Goal: Task Accomplishment & Management: Manage account settings

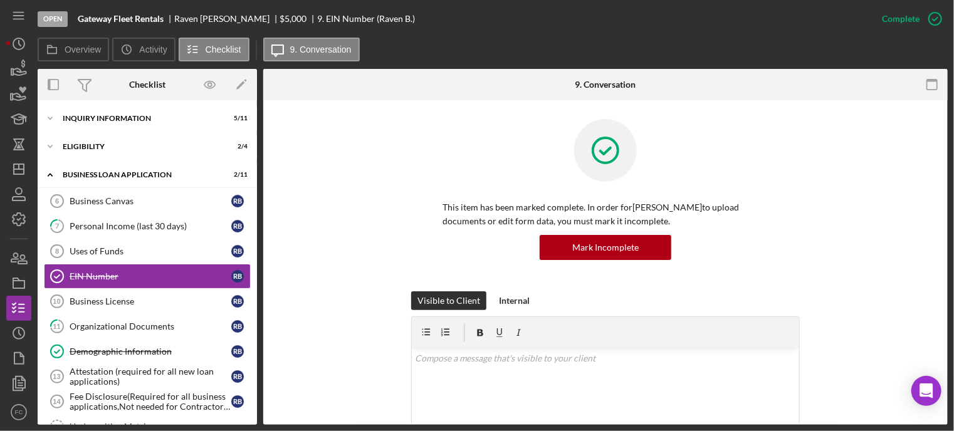
scroll to position [13, 0]
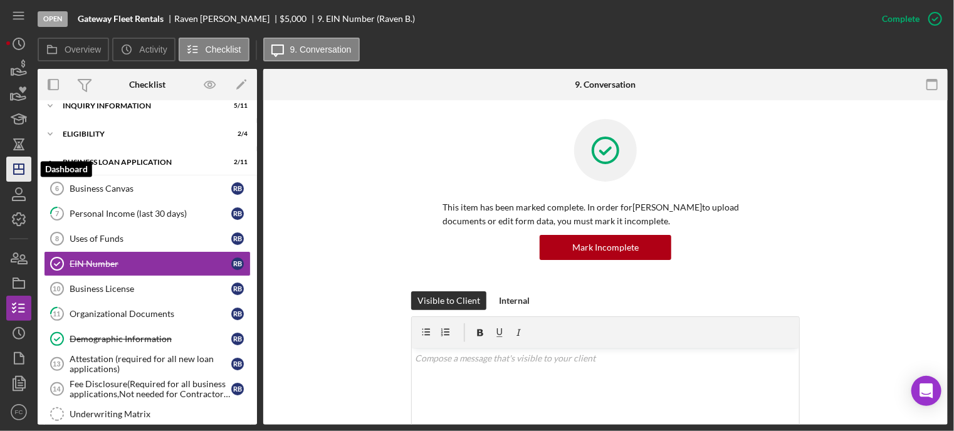
click at [16, 173] on icon "Icon/Dashboard" at bounding box center [18, 169] width 31 height 31
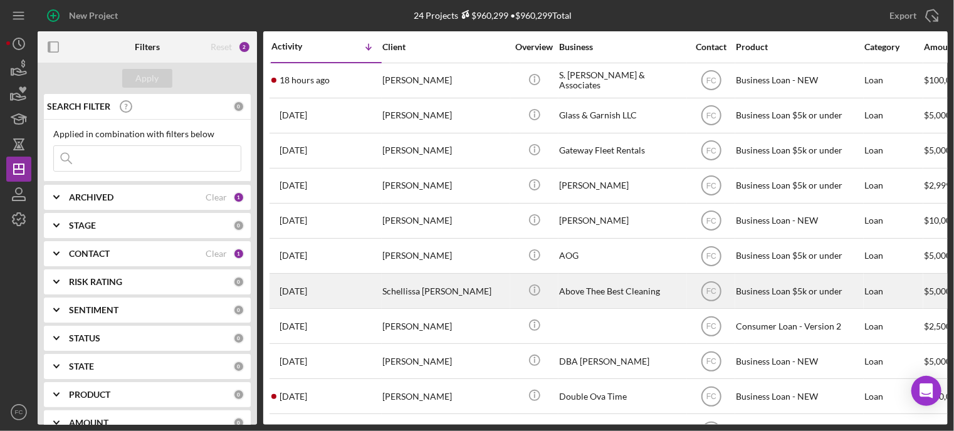
click at [361, 295] on div "[DATE] Schellissa [PERSON_NAME]" at bounding box center [326, 291] width 110 height 33
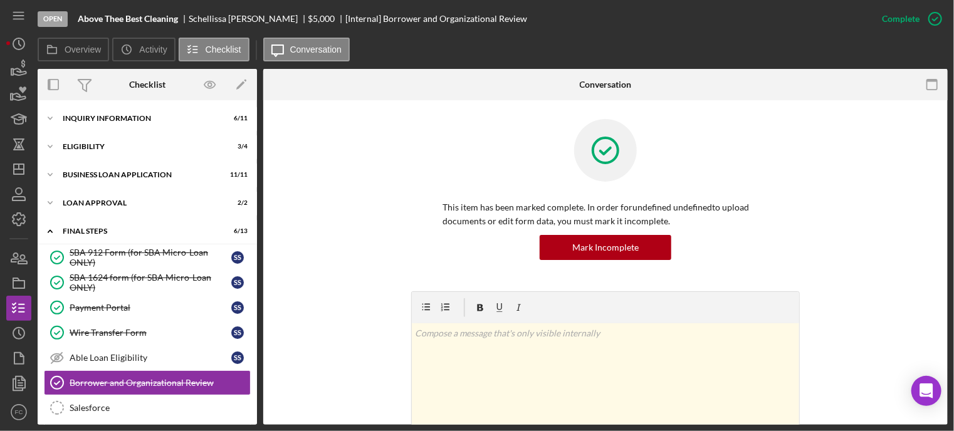
scroll to position [118, 0]
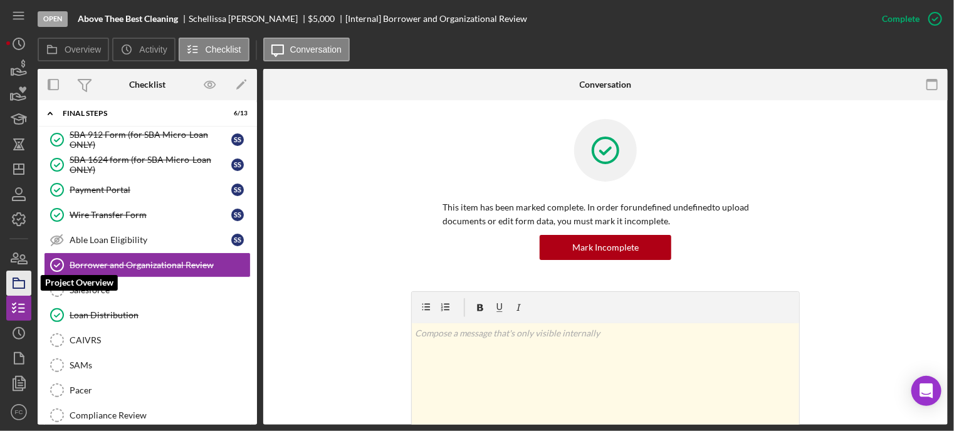
click at [22, 283] on icon "button" at bounding box center [18, 283] width 31 height 31
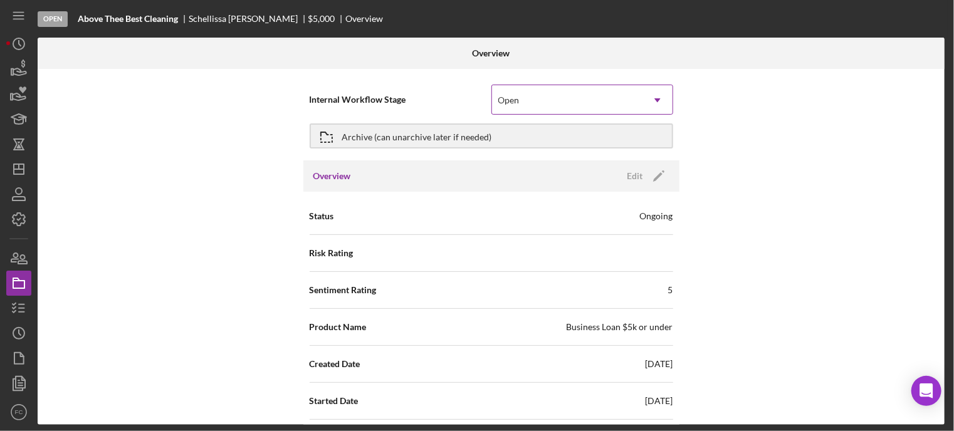
click at [498, 97] on div "Open" at bounding box center [508, 100] width 21 height 10
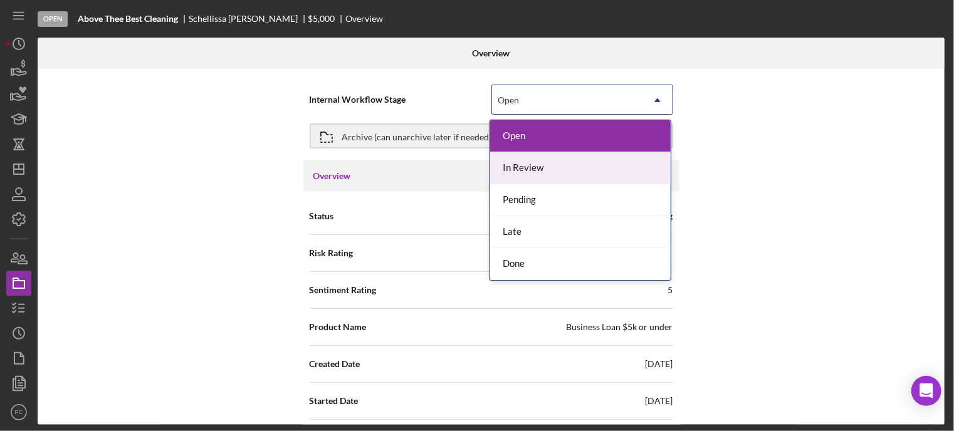
click at [524, 171] on div "In Review" at bounding box center [580, 168] width 181 height 32
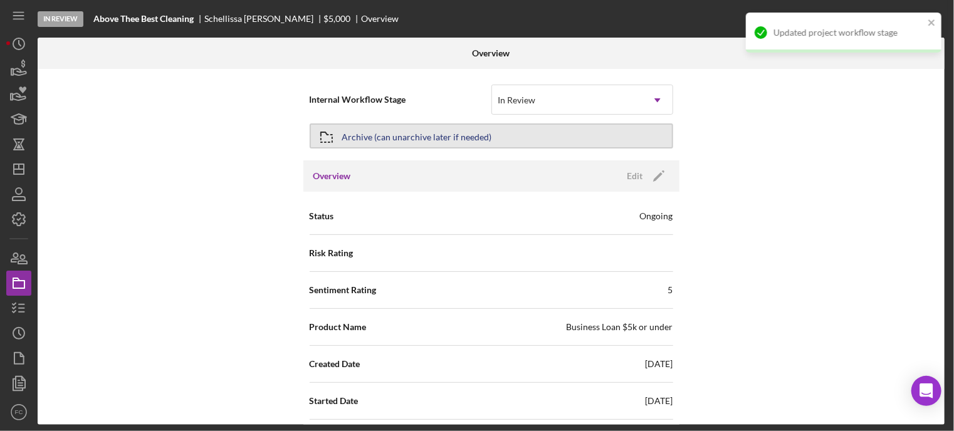
click at [393, 140] on div "Archive (can unarchive later if needed)" at bounding box center [417, 136] width 150 height 23
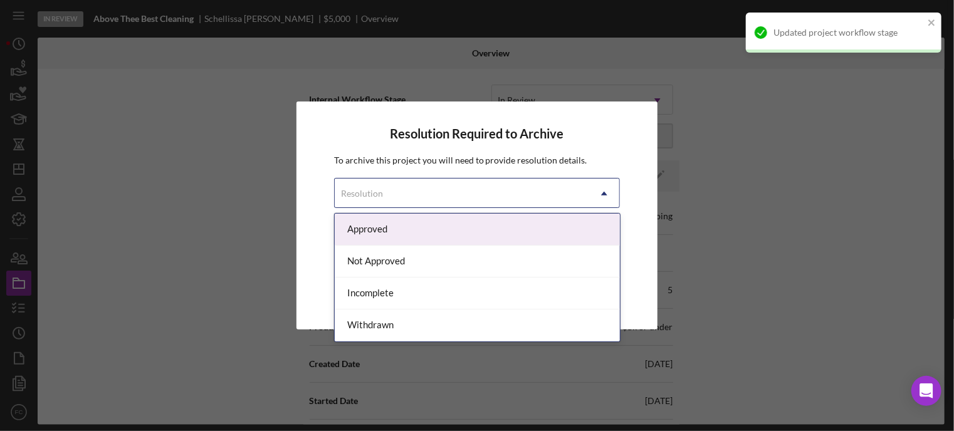
click at [386, 189] on div "Resolution" at bounding box center [462, 193] width 255 height 29
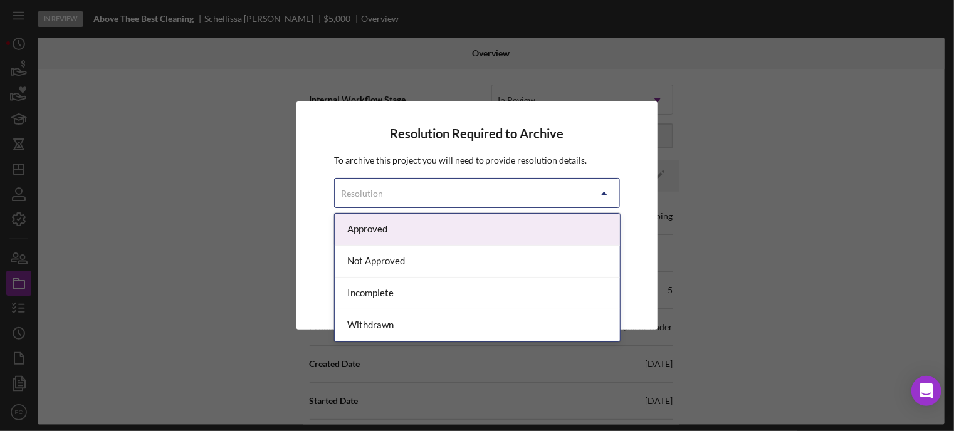
click at [369, 228] on div "Approved" at bounding box center [477, 230] width 285 height 32
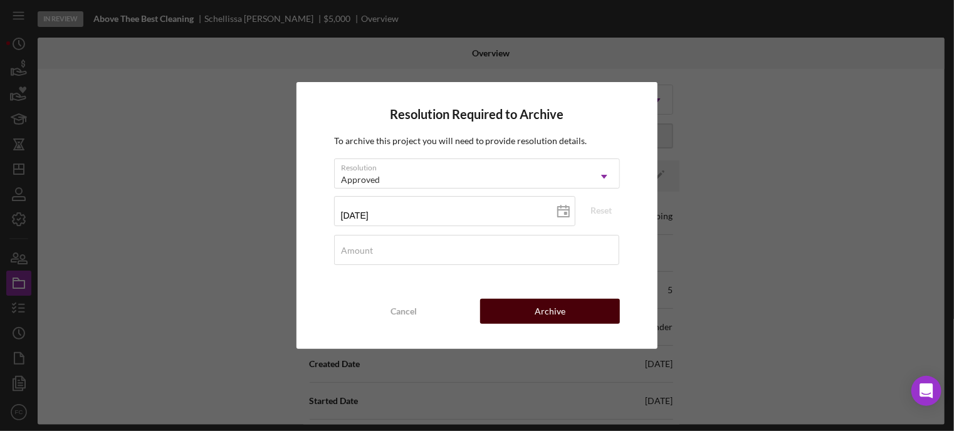
click at [503, 309] on button "Archive" at bounding box center [550, 311] width 140 height 25
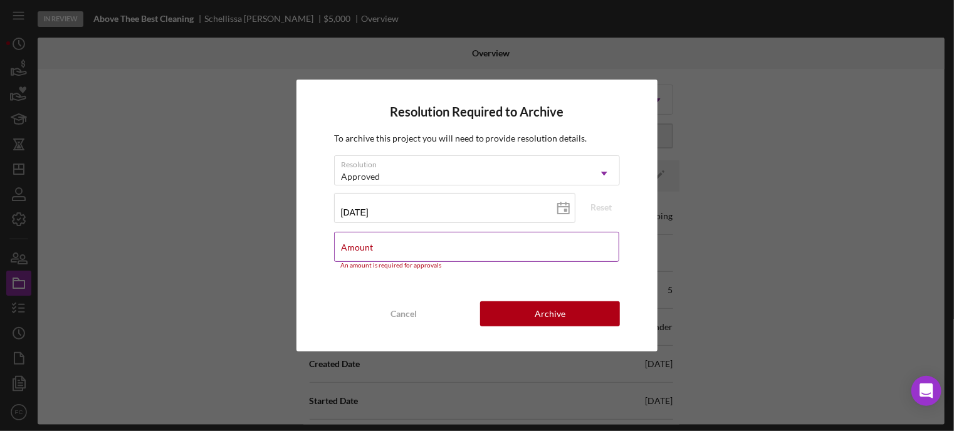
click at [371, 241] on div "Amount An amount is required for approvals" at bounding box center [477, 251] width 287 height 38
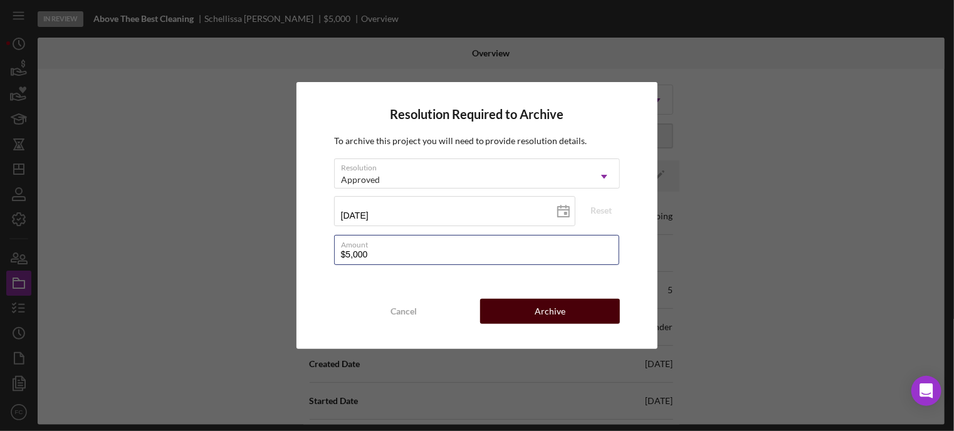
type input "$5,000"
click at [526, 316] on button "Archive" at bounding box center [550, 311] width 140 height 25
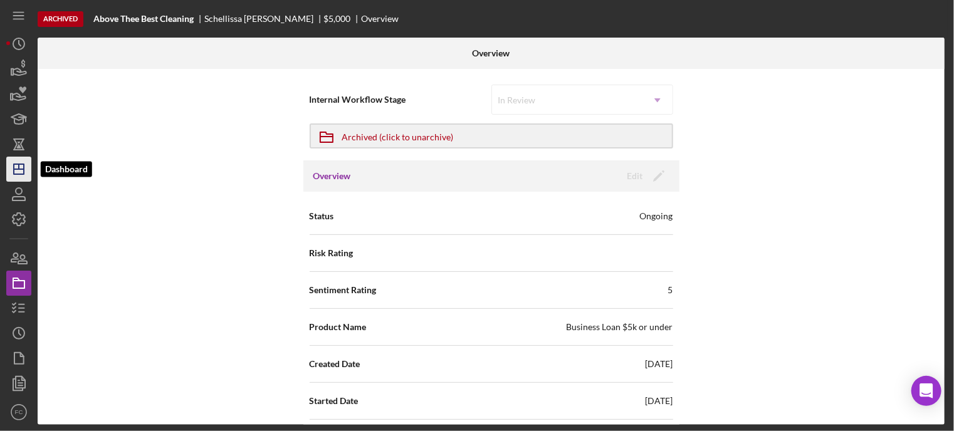
click at [19, 171] on icon "Icon/Dashboard" at bounding box center [18, 169] width 31 height 31
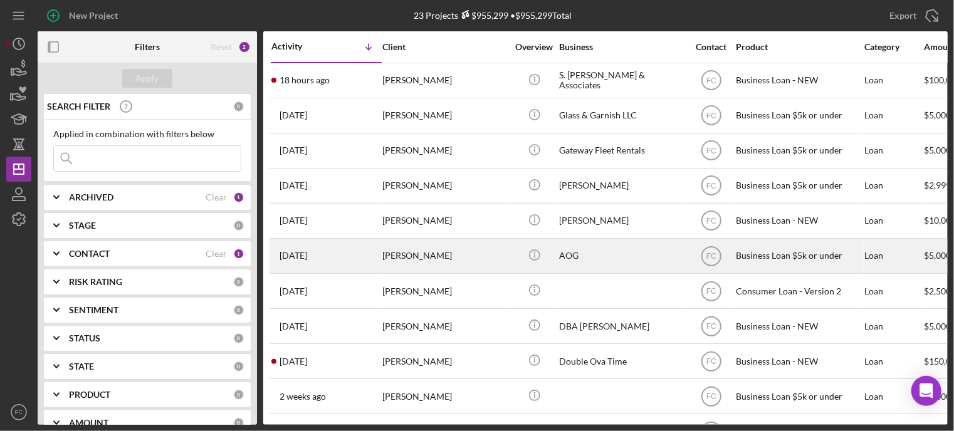
click at [342, 250] on div "[DATE] [PERSON_NAME]" at bounding box center [326, 255] width 110 height 33
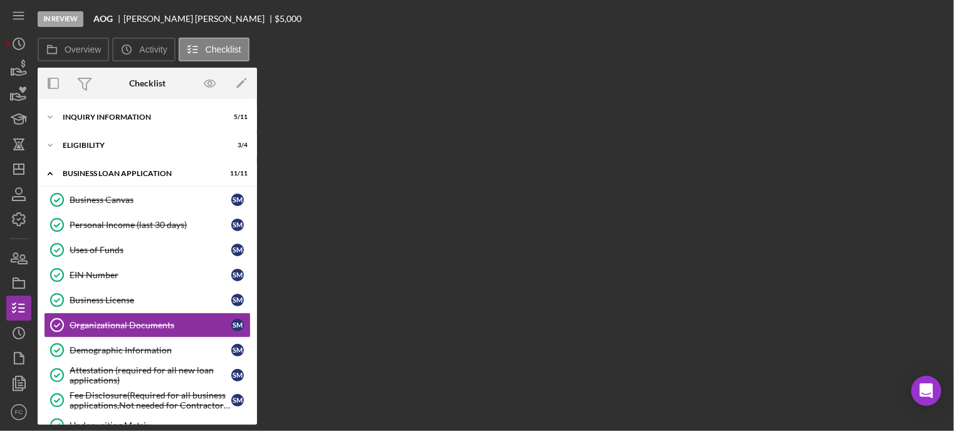
scroll to position [61, 0]
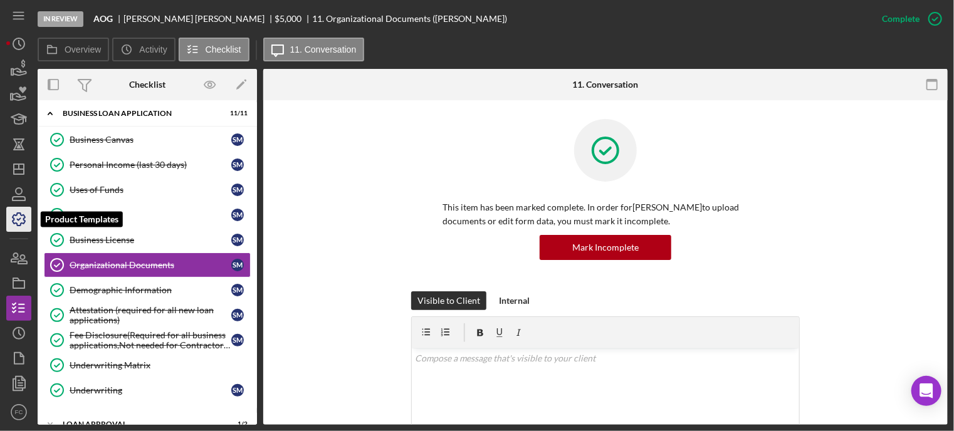
click at [21, 216] on icon "button" at bounding box center [19, 219] width 13 height 13
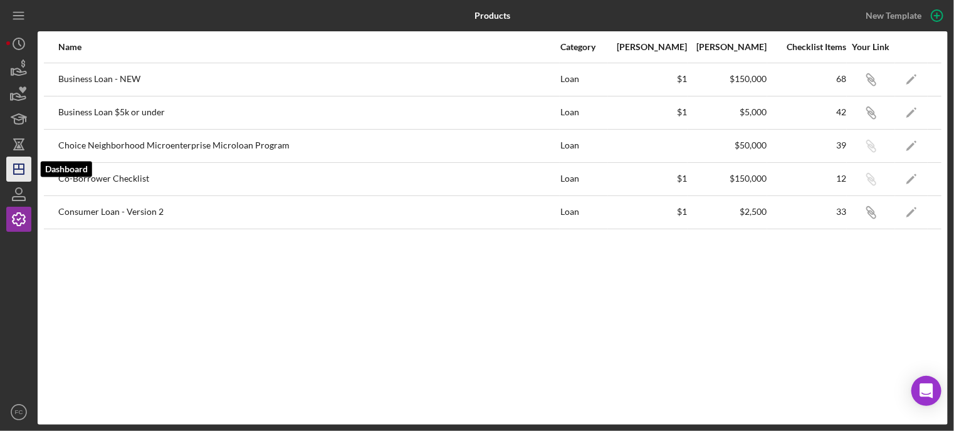
click at [17, 175] on icon "Icon/Dashboard" at bounding box center [18, 169] width 31 height 31
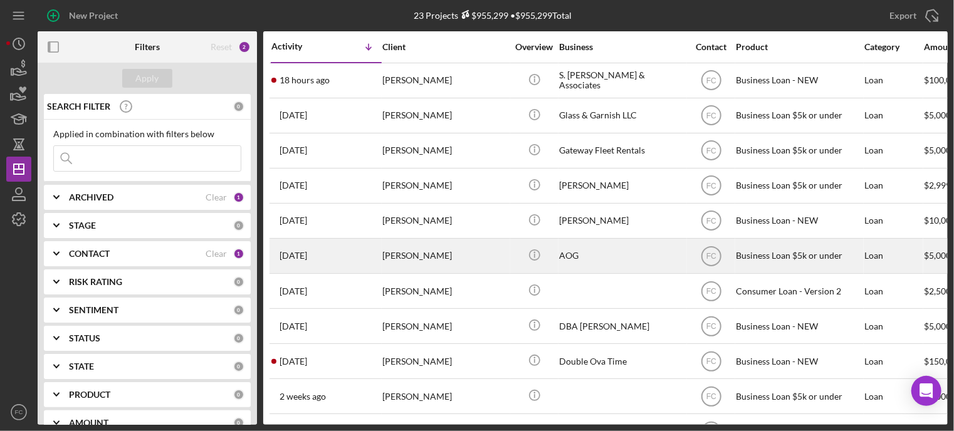
click at [347, 251] on div "[DATE] [PERSON_NAME]" at bounding box center [326, 255] width 110 height 33
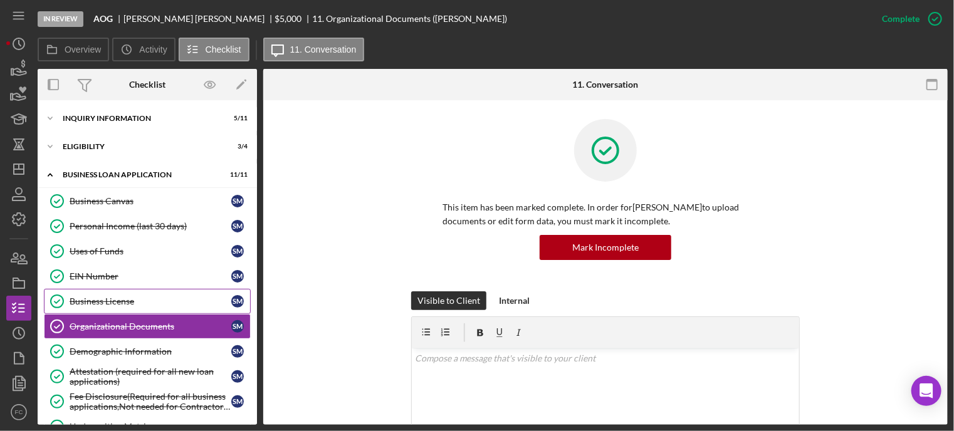
scroll to position [61, 0]
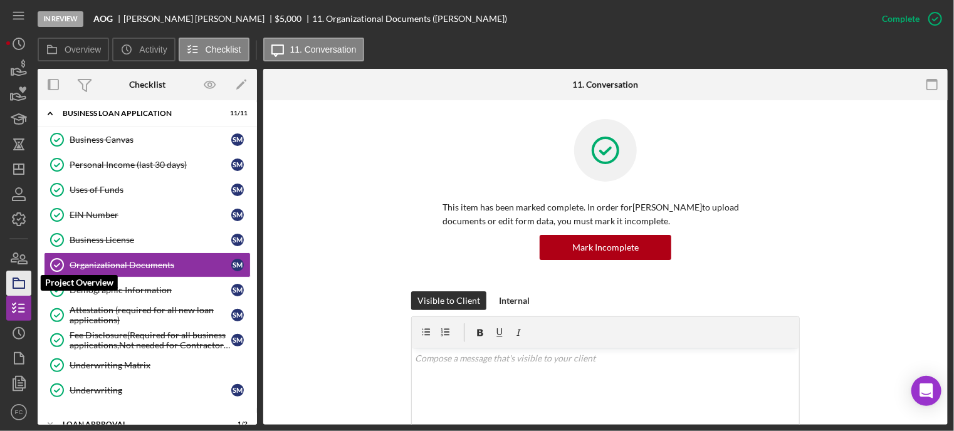
click at [20, 287] on icon "button" at bounding box center [18, 283] width 31 height 31
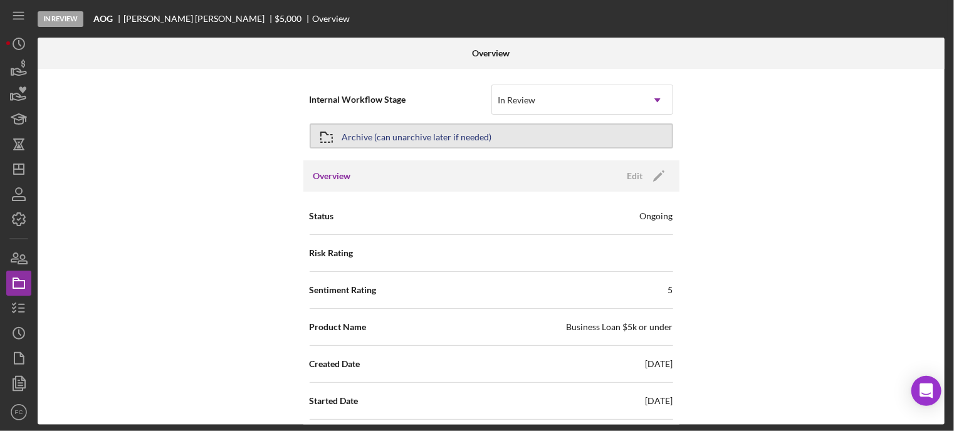
click at [394, 137] on div "Archive (can unarchive later if needed)" at bounding box center [417, 136] width 150 height 23
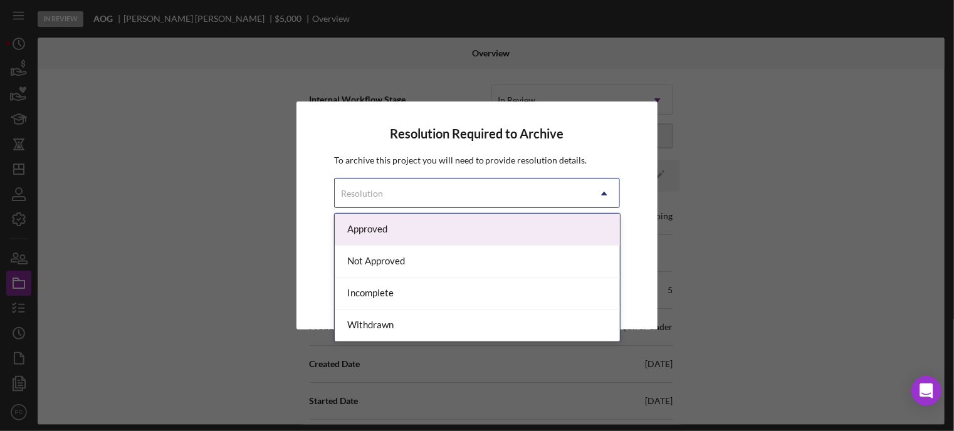
click at [367, 190] on div "Resolution" at bounding box center [362, 194] width 42 height 10
click at [366, 224] on div "Approved" at bounding box center [477, 230] width 285 height 32
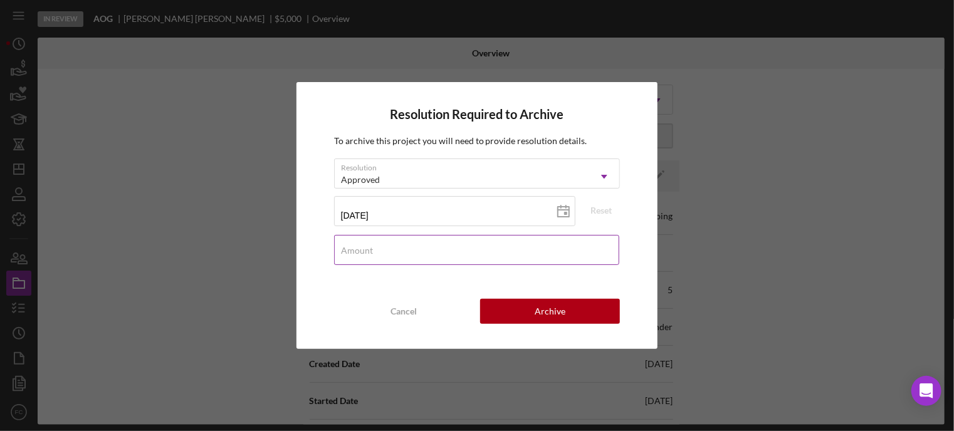
click at [371, 252] on label "Amount" at bounding box center [357, 251] width 32 height 10
click at [371, 252] on input "Amount" at bounding box center [477, 250] width 286 height 30
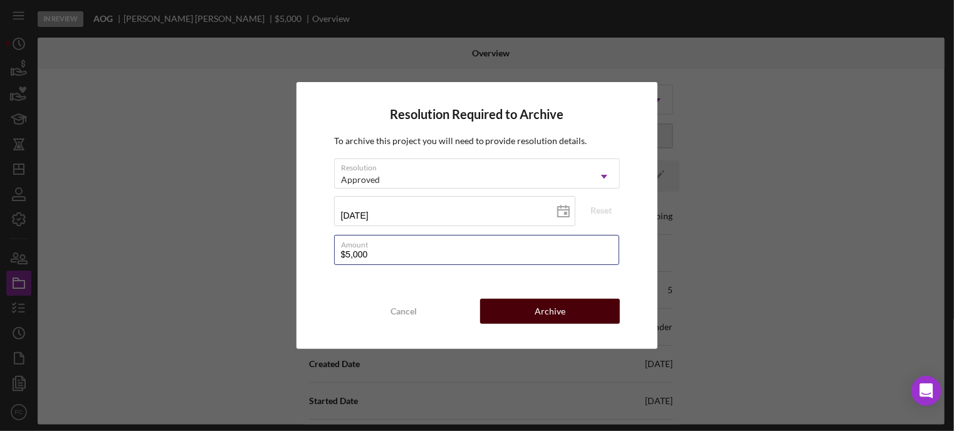
type input "$5,000"
click at [550, 310] on div "Archive" at bounding box center [550, 311] width 31 height 25
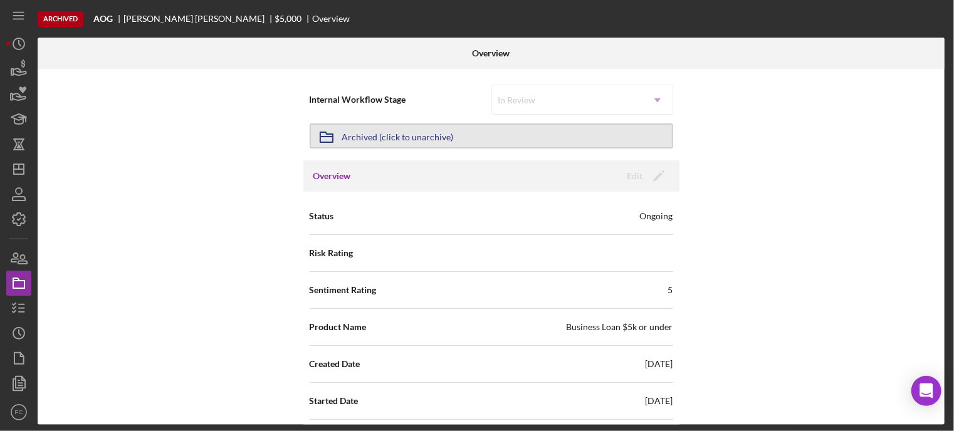
click at [386, 140] on div "Archived (click to unarchive)" at bounding box center [398, 136] width 112 height 23
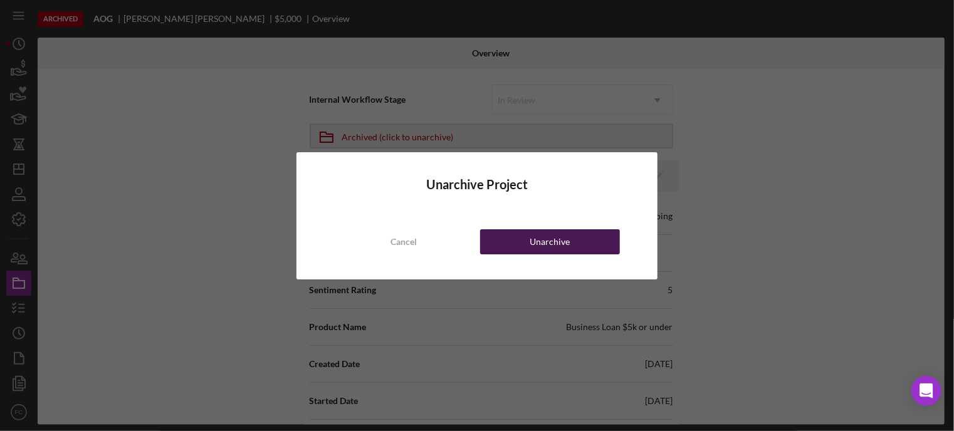
click at [504, 237] on button "Unarchive" at bounding box center [550, 241] width 140 height 25
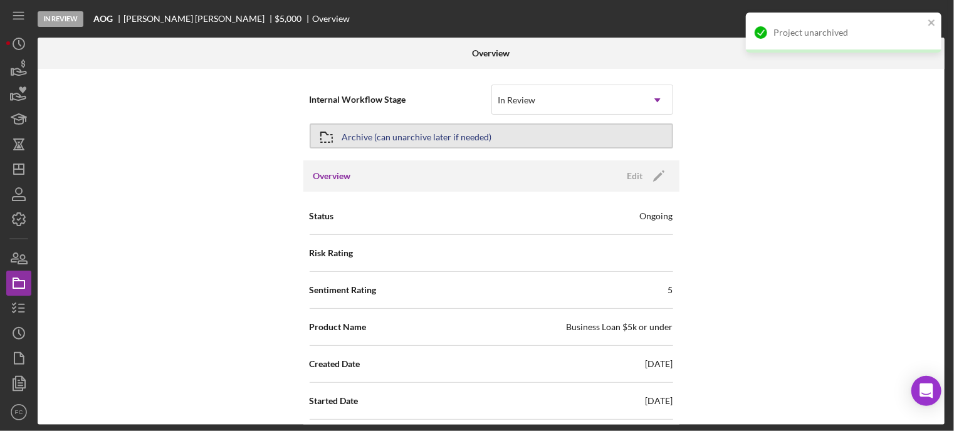
click at [402, 129] on div "Archive (can unarchive later if needed)" at bounding box center [417, 136] width 150 height 23
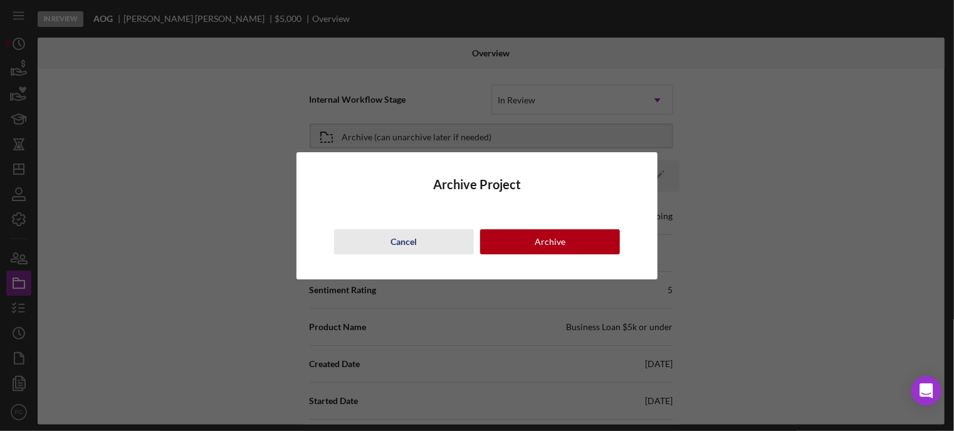
click at [379, 235] on button "Cancel" at bounding box center [404, 241] width 140 height 25
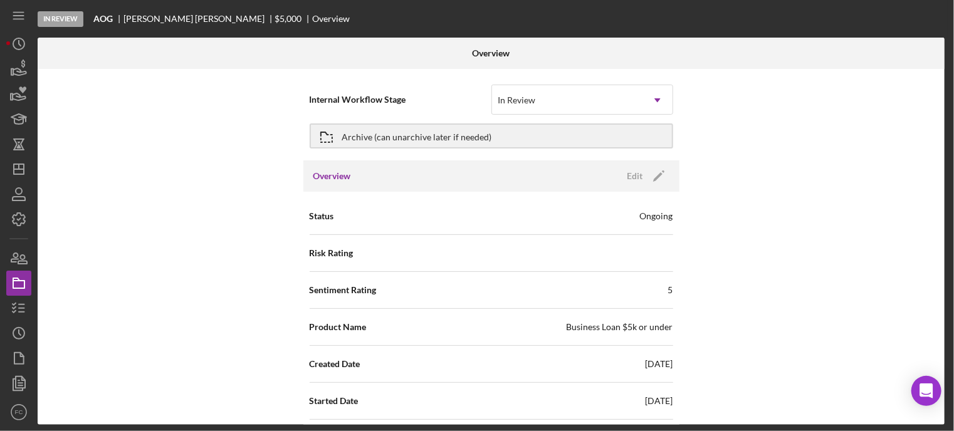
click at [381, 180] on div "Overview Edit Icon/Edit" at bounding box center [491, 175] width 376 height 31
click at [483, 132] on div "Archive (can unarchive later if needed)" at bounding box center [417, 136] width 150 height 23
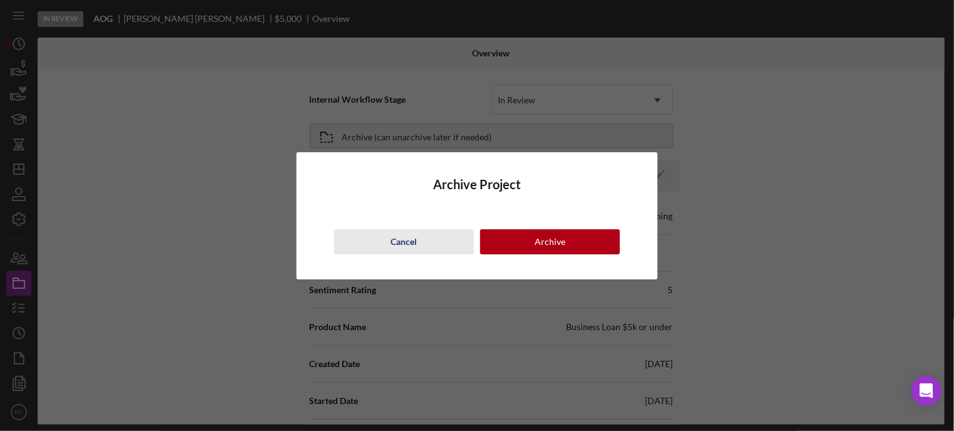
click at [396, 250] on div "Cancel" at bounding box center [404, 241] width 26 height 25
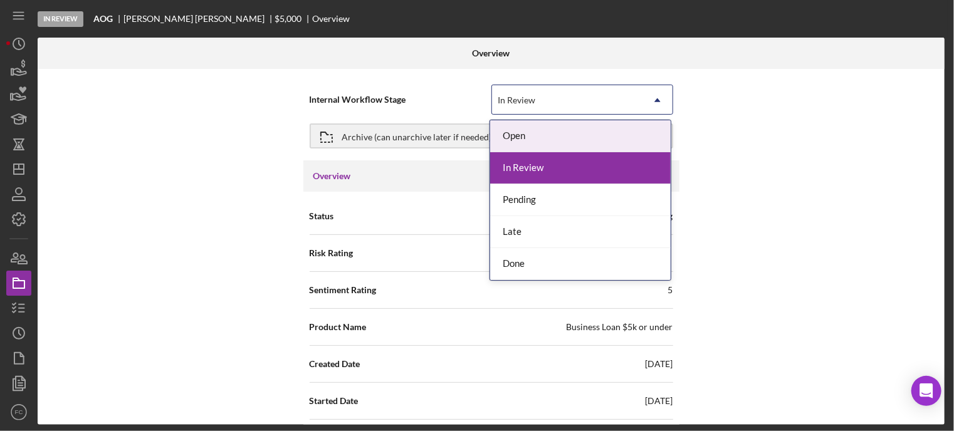
click at [518, 103] on div "In Review" at bounding box center [517, 100] width 38 height 10
click at [352, 183] on div "Overview Edit Icon/Edit" at bounding box center [491, 175] width 376 height 31
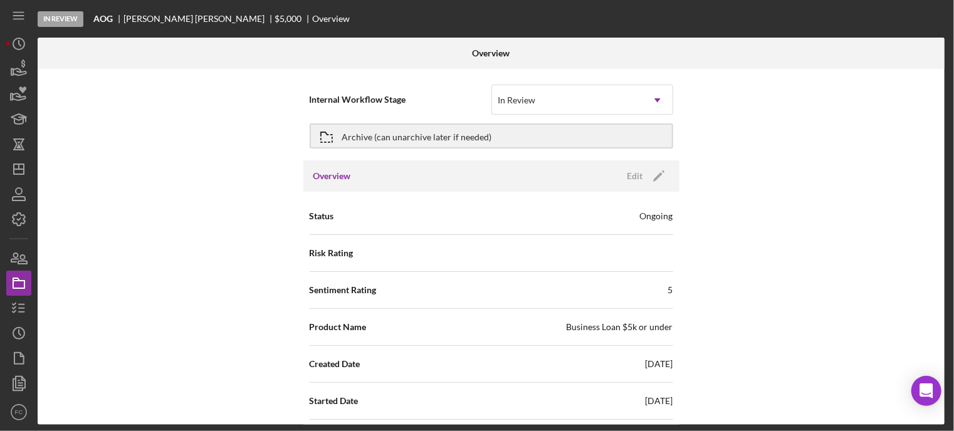
click at [362, 173] on div "Overview Edit Icon/Edit" at bounding box center [491, 175] width 376 height 31
click at [366, 137] on div "Archive (can unarchive later if needed)" at bounding box center [417, 136] width 150 height 23
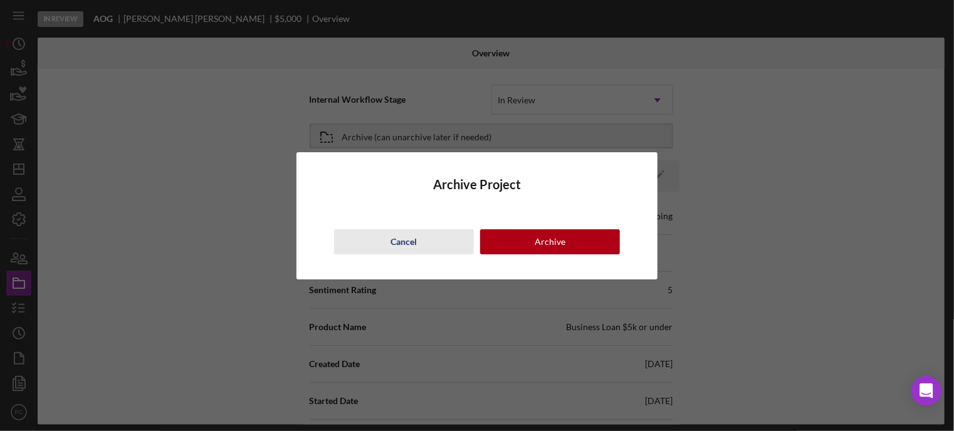
click at [411, 244] on div "Cancel" at bounding box center [404, 241] width 26 height 25
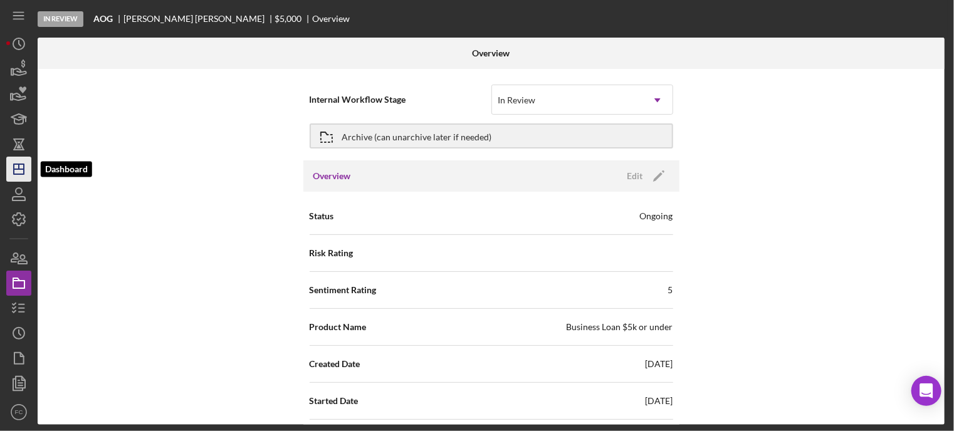
click at [16, 167] on icon "Icon/Dashboard" at bounding box center [18, 169] width 31 height 31
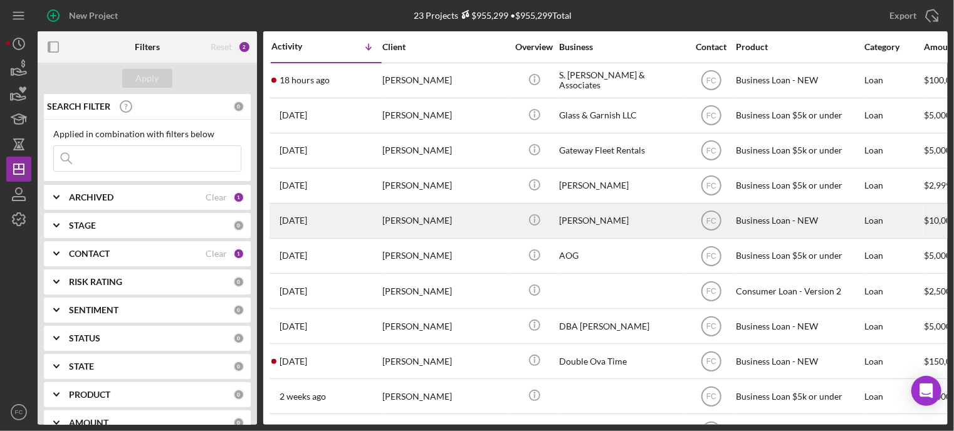
click at [359, 214] on div "[DATE] [PERSON_NAME]" at bounding box center [326, 220] width 110 height 33
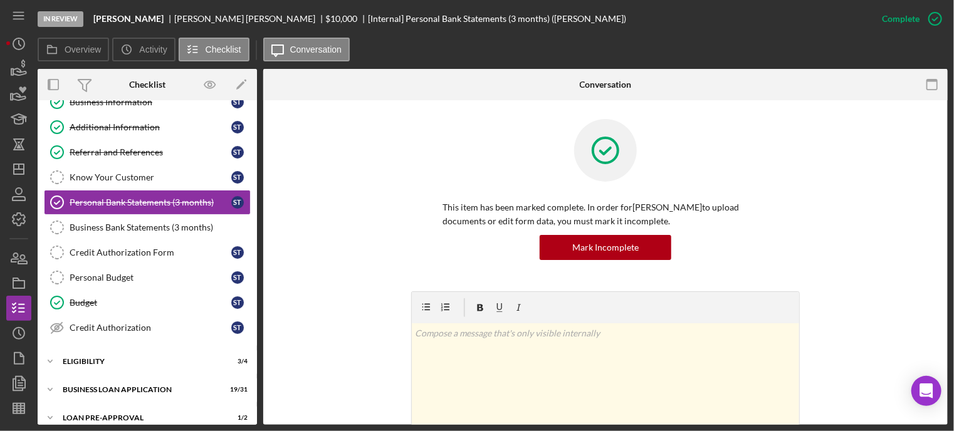
scroll to position [130, 0]
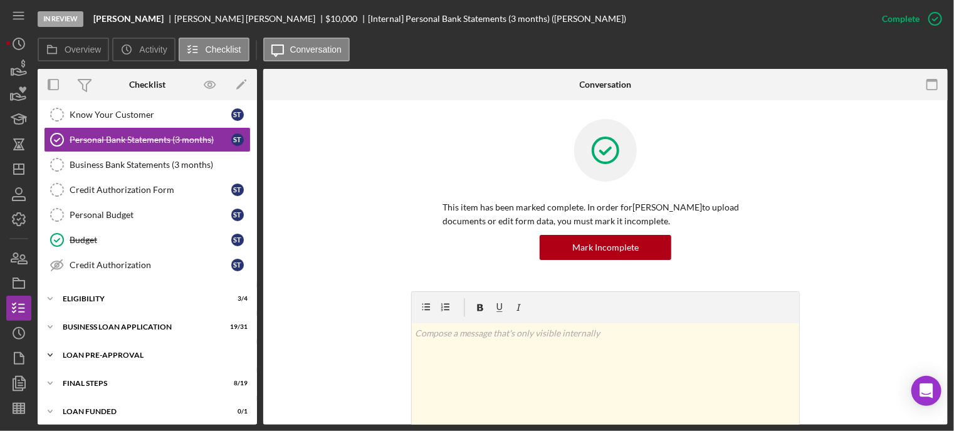
click at [111, 352] on div "LOAN PRE-APPROVAL" at bounding box center [152, 356] width 179 height 8
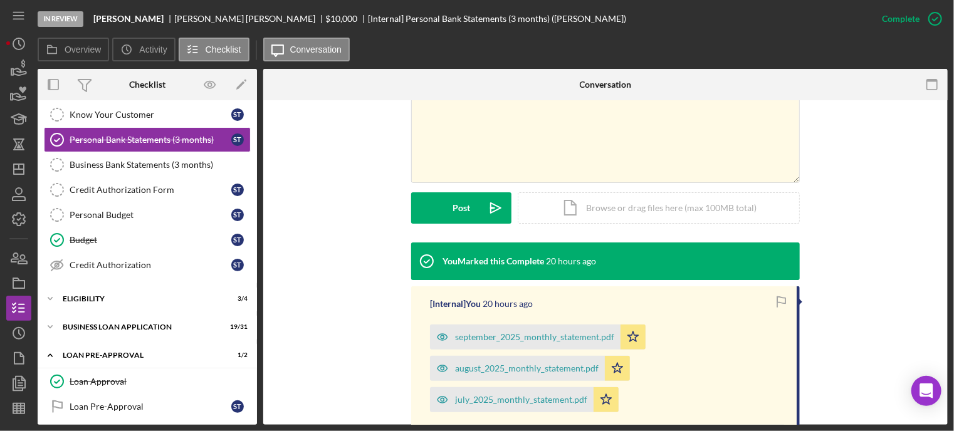
scroll to position [313, 0]
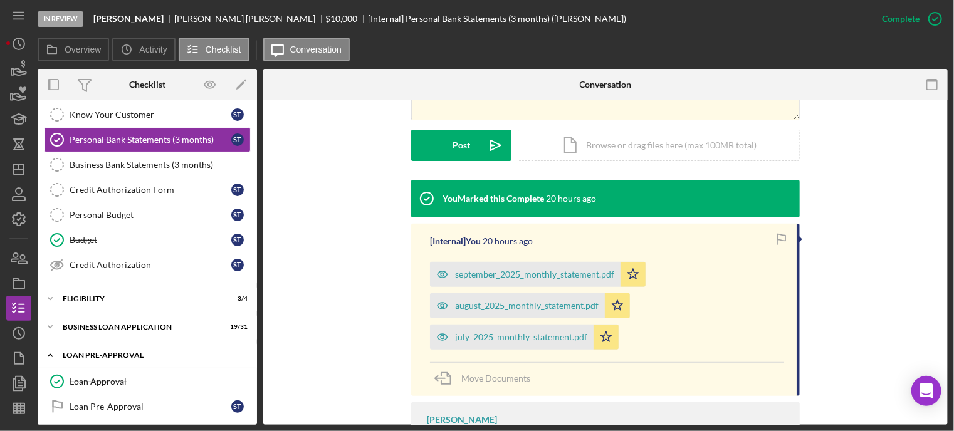
click at [100, 356] on div "Icon/Expander LOAN PRE-APPROVAL 1 / 2" at bounding box center [147, 356] width 219 height 26
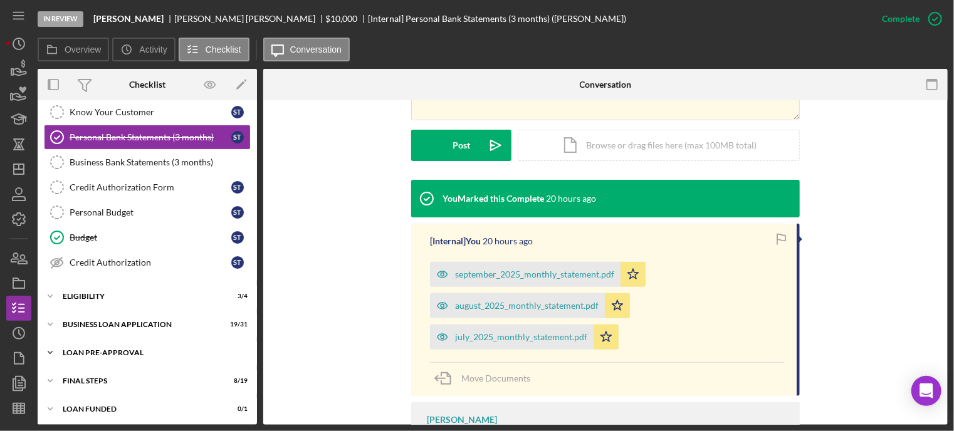
click at [100, 344] on div "Icon/Expander LOAN PRE-APPROVAL 1 / 2" at bounding box center [147, 352] width 219 height 25
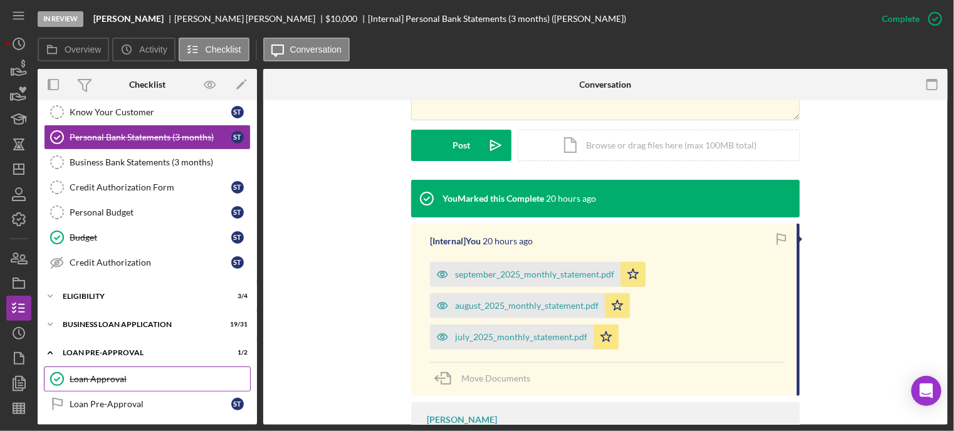
click at [94, 381] on link "Loan Approval Loan Approval" at bounding box center [147, 379] width 207 height 25
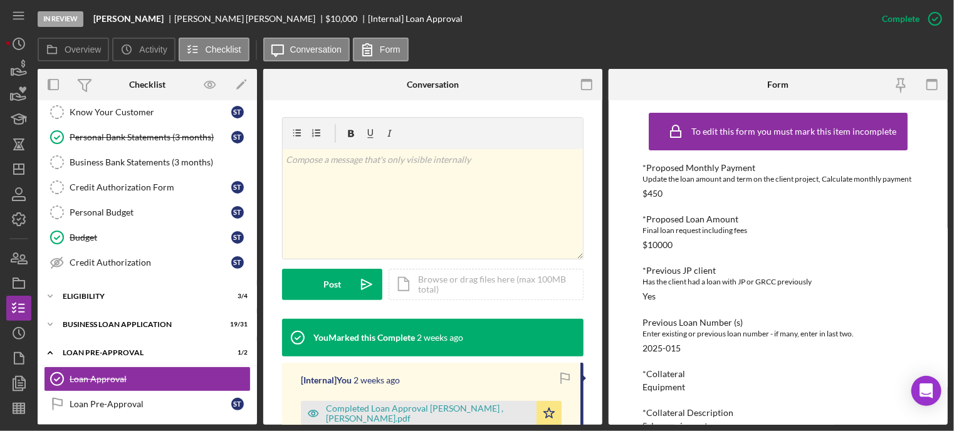
scroll to position [313, 0]
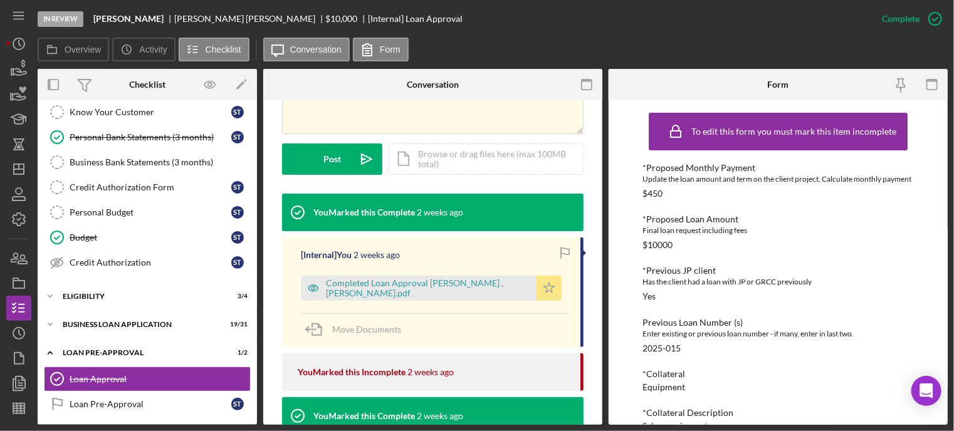
click at [552, 288] on icon "Icon/Star" at bounding box center [549, 288] width 25 height 25
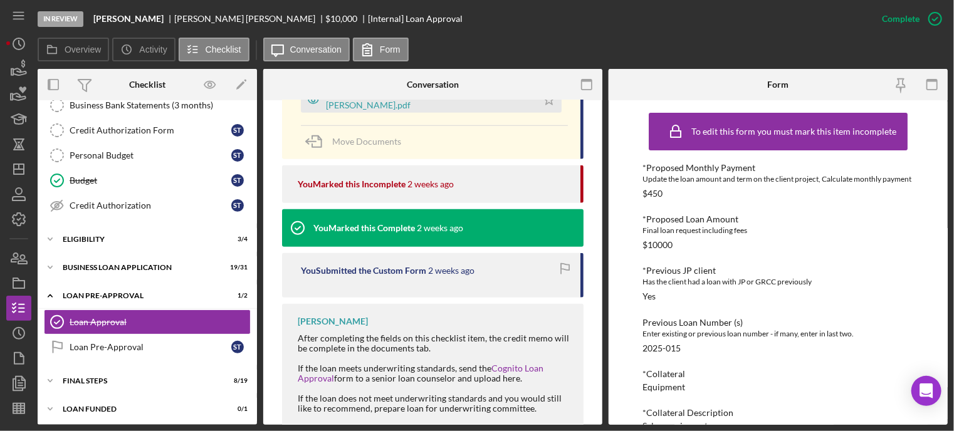
scroll to position [582, 0]
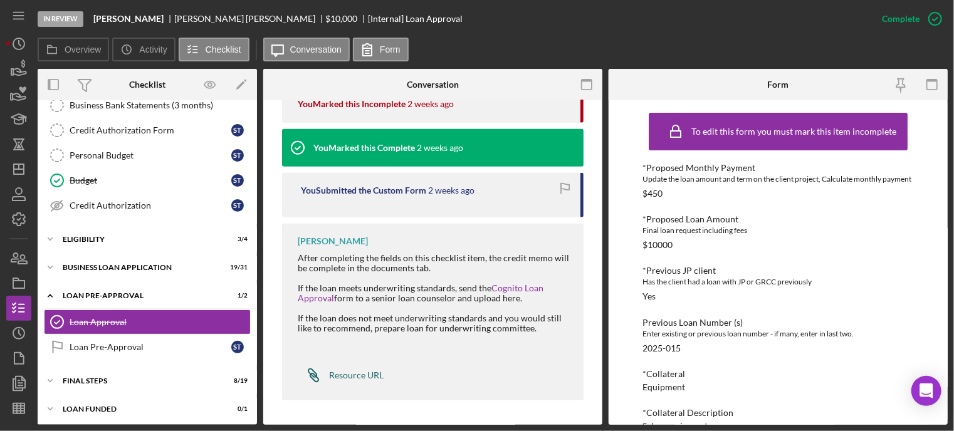
click at [348, 376] on div "Resource URL" at bounding box center [356, 376] width 55 height 10
drag, startPoint x: 160, startPoint y: 13, endPoint x: 224, endPoint y: 16, distance: 64.0
click at [224, 16] on div "[PERSON_NAME] [PERSON_NAME] $10,000 $10,000 [Internal] Loan Approval" at bounding box center [277, 19] width 369 height 10
copy div "[PERSON_NAME]"
click at [115, 239] on div "Icon/Expander ELIGIBILITY 3 / 4" at bounding box center [147, 239] width 219 height 25
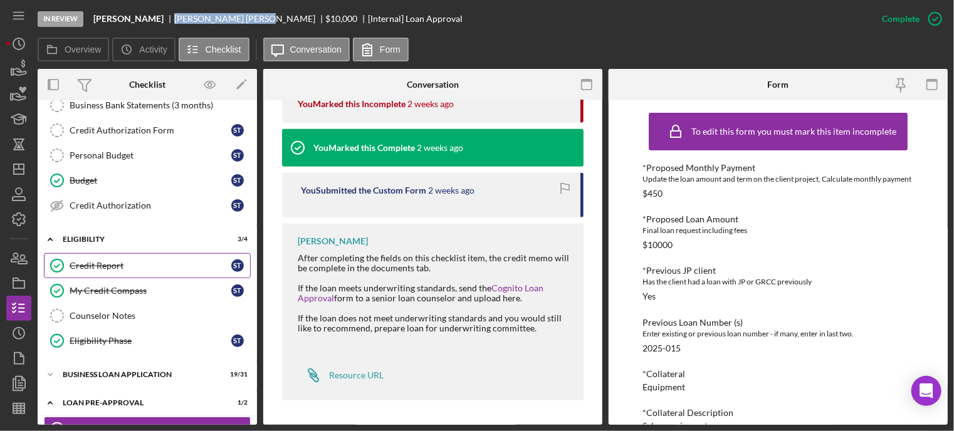
click at [115, 256] on link "Credit Report Credit Report S T" at bounding box center [147, 265] width 207 height 25
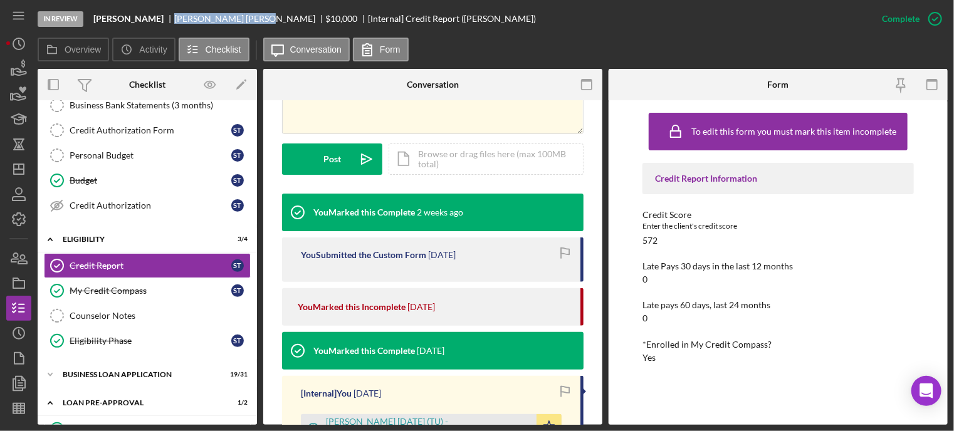
scroll to position [538, 0]
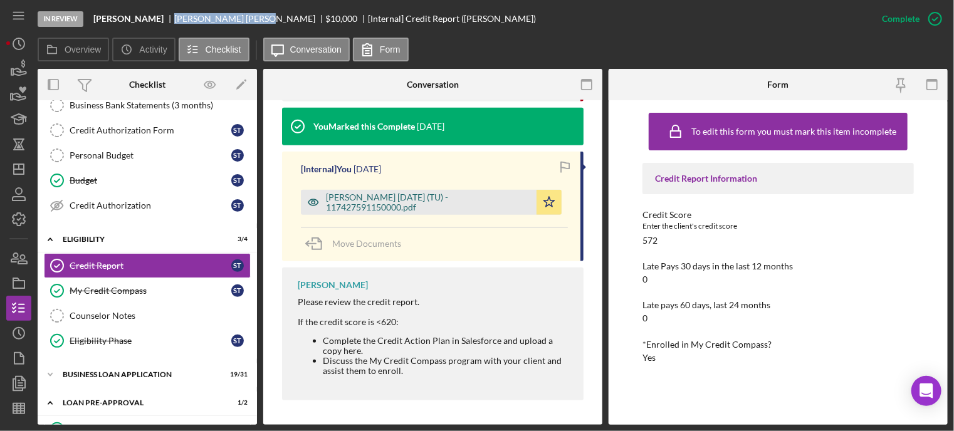
click at [359, 208] on div "[PERSON_NAME] [DATE] (TU) - 117427591150000.pdf" at bounding box center [428, 202] width 204 height 20
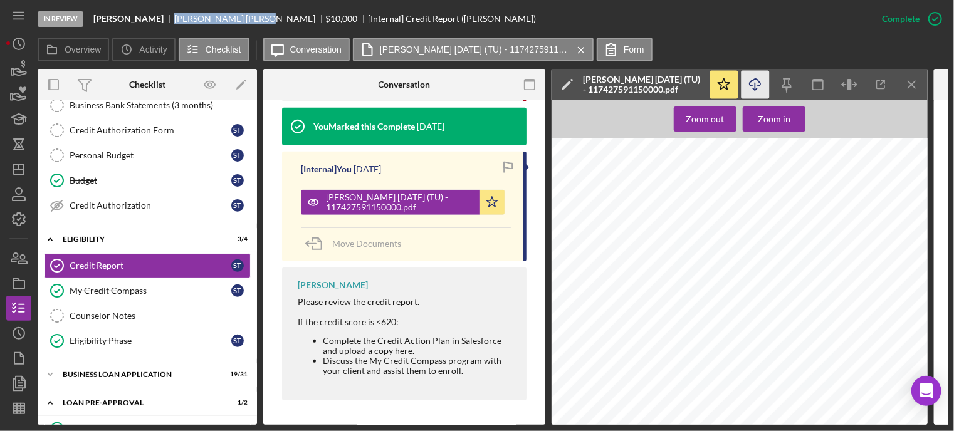
scroll to position [0, 0]
click at [757, 84] on icon "Icon/Download" at bounding box center [756, 85] width 28 height 28
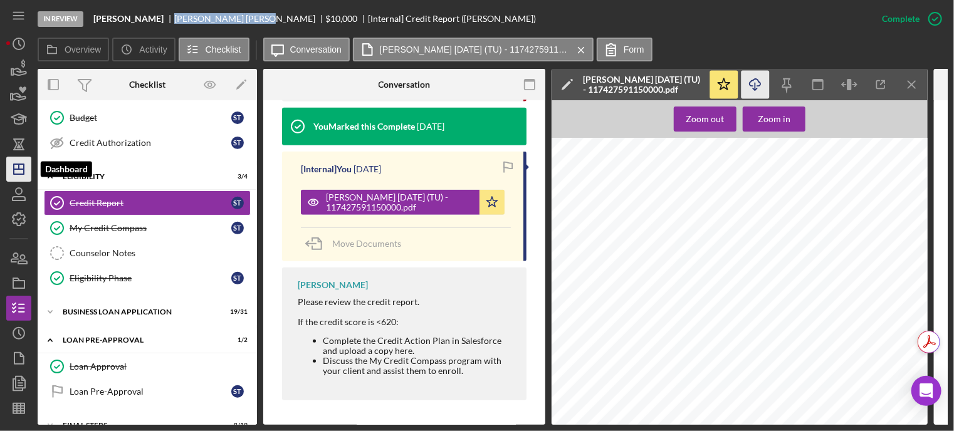
click at [24, 175] on icon "Icon/Dashboard" at bounding box center [18, 169] width 31 height 31
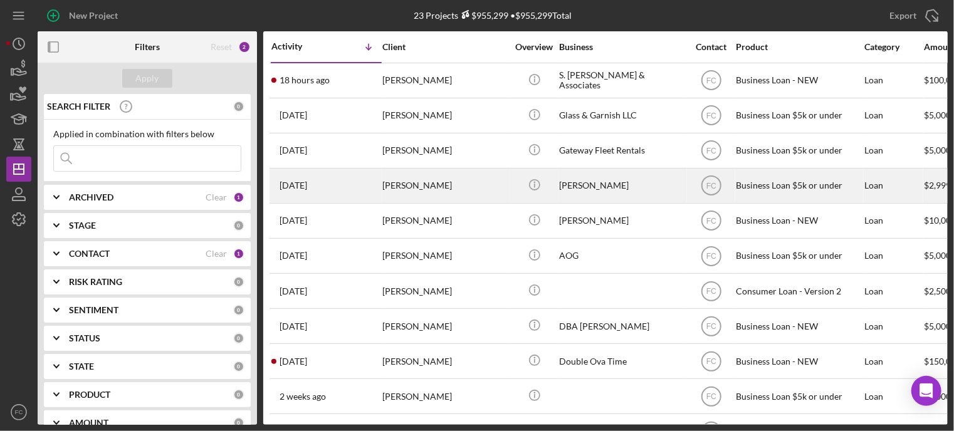
click at [353, 187] on div "[DATE] [PERSON_NAME]" at bounding box center [326, 185] width 110 height 33
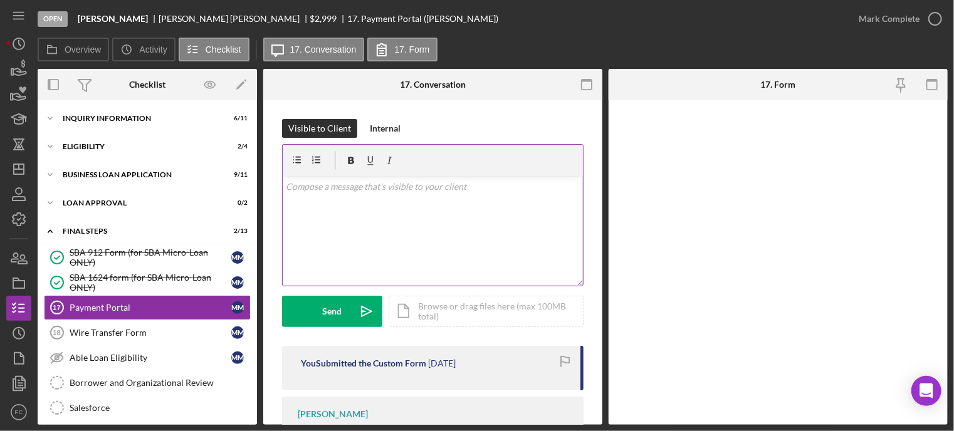
scroll to position [43, 0]
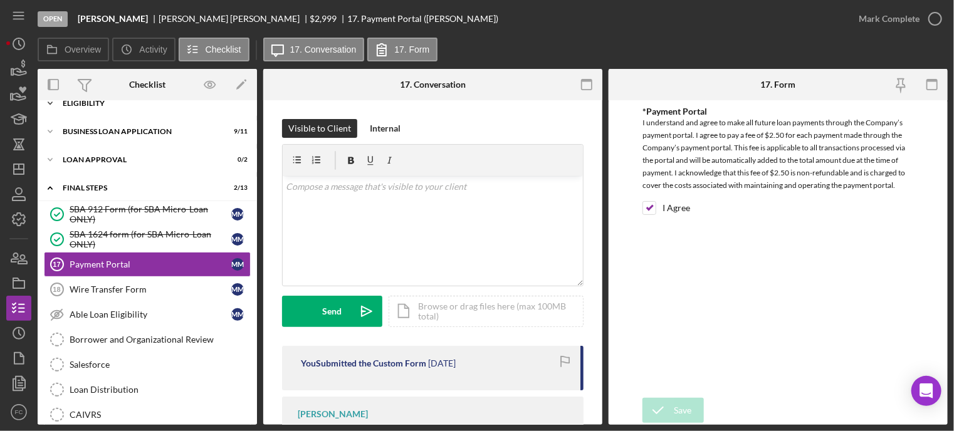
click at [98, 111] on div "Icon/Expander Eligibility 2 / 4" at bounding box center [147, 103] width 219 height 25
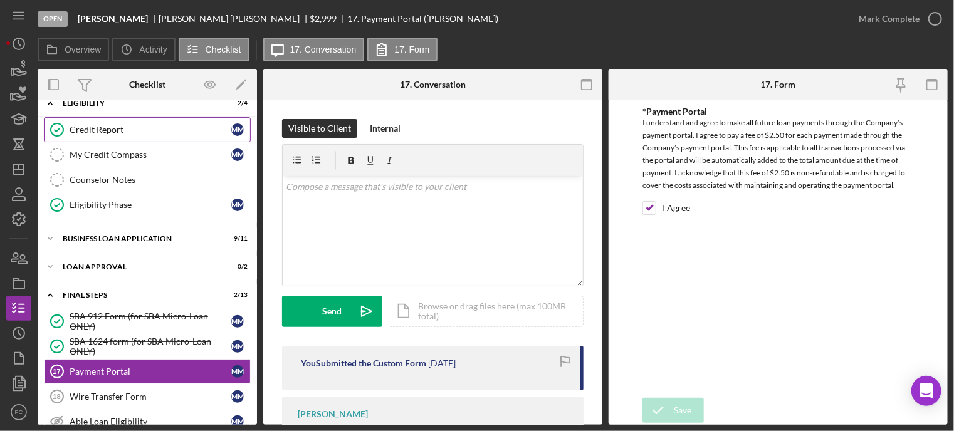
click at [98, 125] on div "Credit Report" at bounding box center [151, 130] width 162 height 10
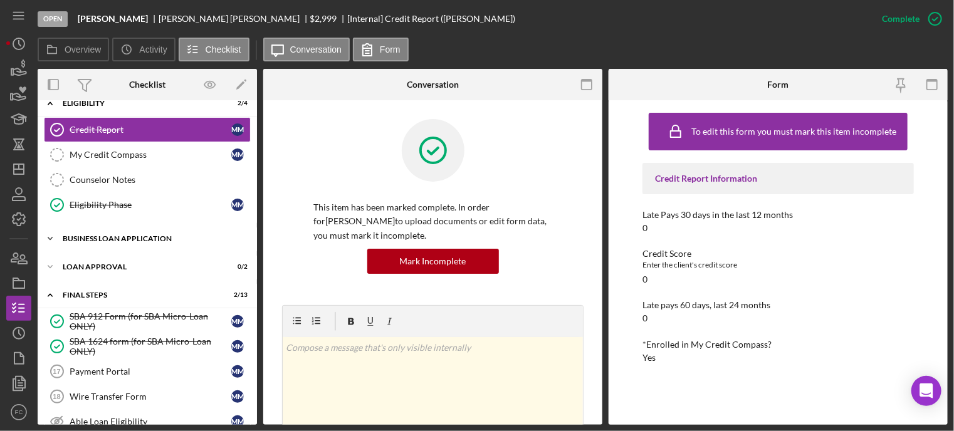
click at [126, 237] on div "BUSINESS LOAN APPLICATION" at bounding box center [152, 239] width 179 height 8
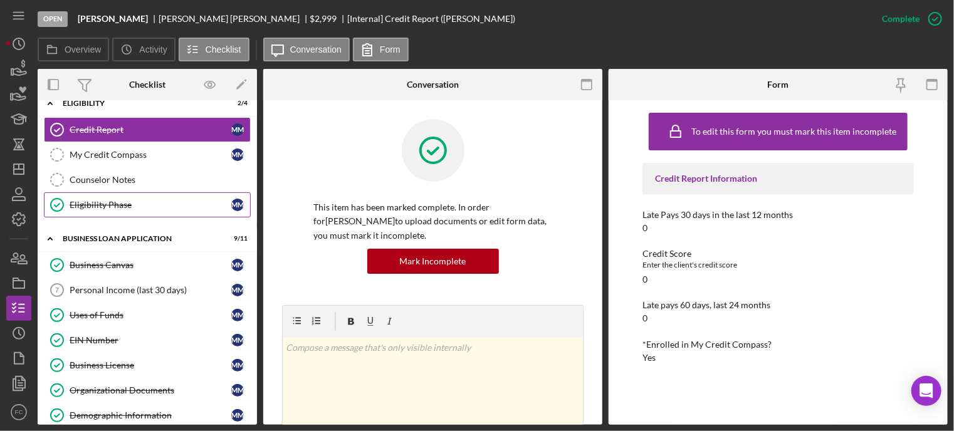
scroll to position [106, 0]
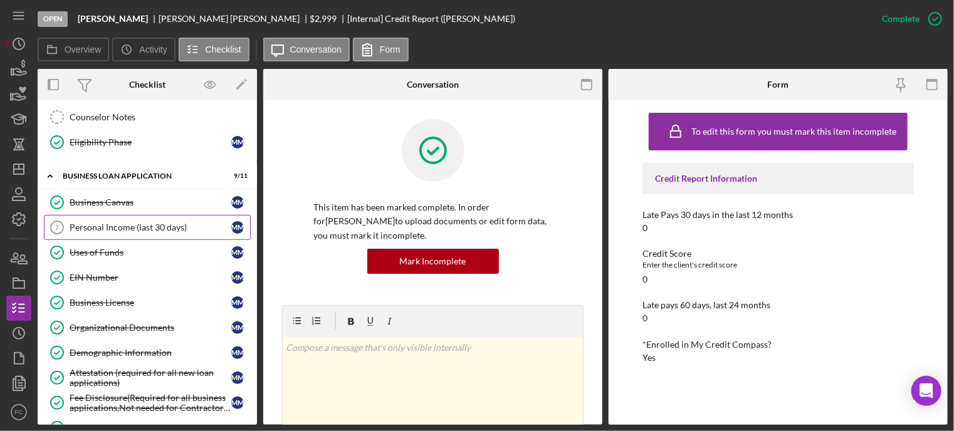
click at [143, 228] on div "Personal Income (last 30 days)" at bounding box center [151, 228] width 162 height 10
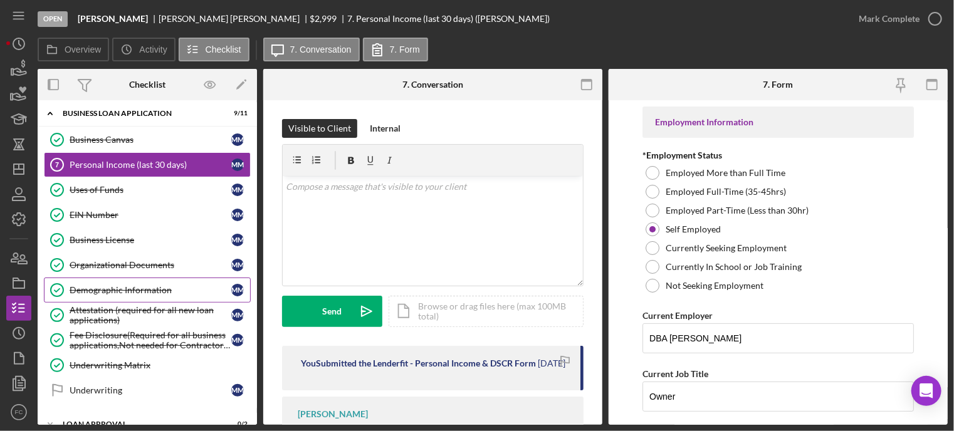
scroll to position [294, 0]
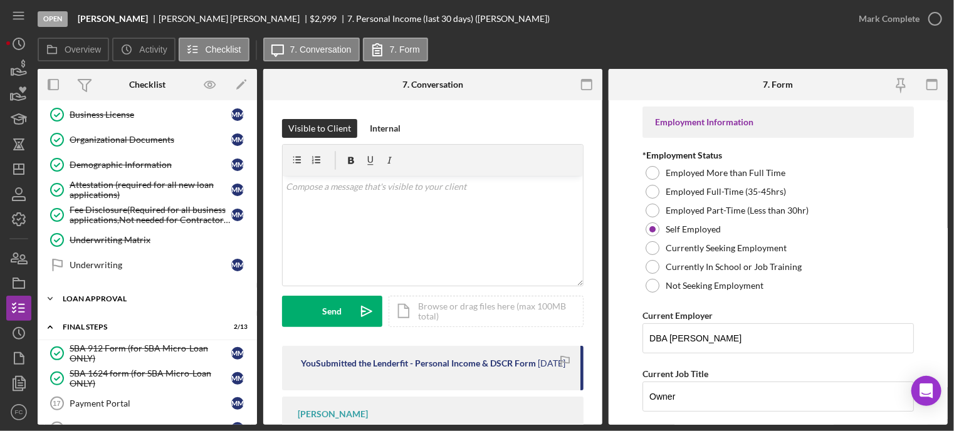
click at [105, 300] on div "Icon/Expander Loan Approval 0 / 2" at bounding box center [147, 299] width 219 height 25
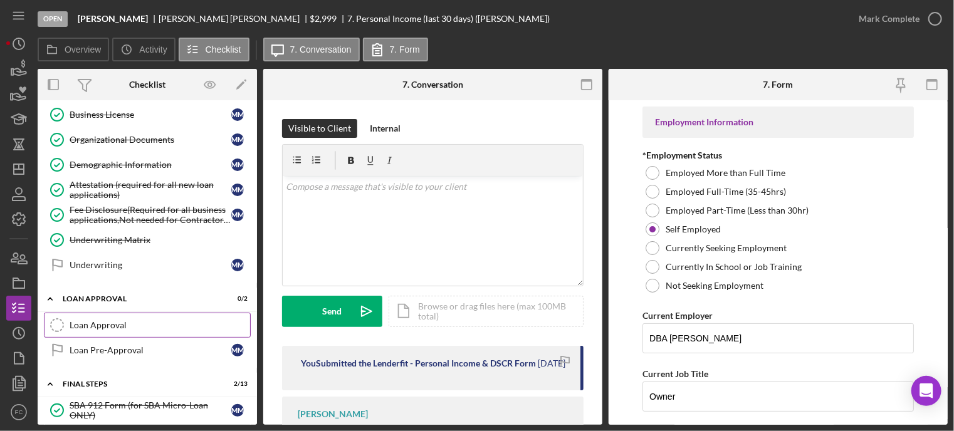
click at [102, 320] on div "Loan Approval" at bounding box center [160, 325] width 181 height 10
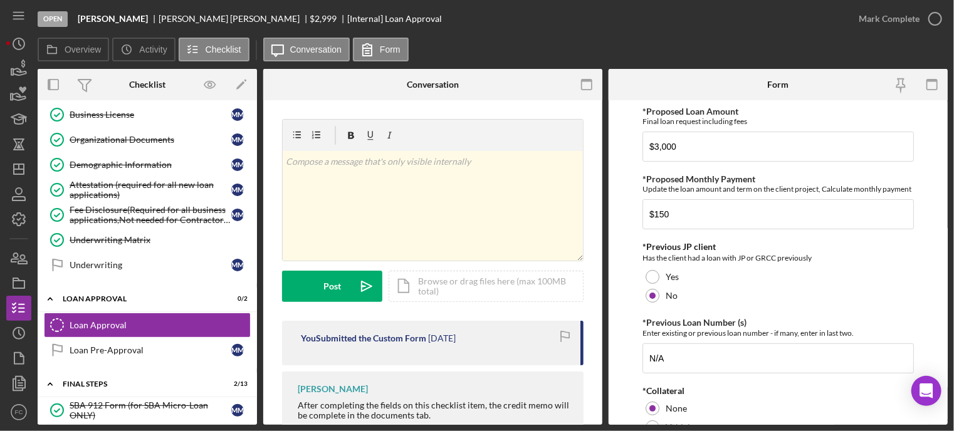
scroll to position [148, 0]
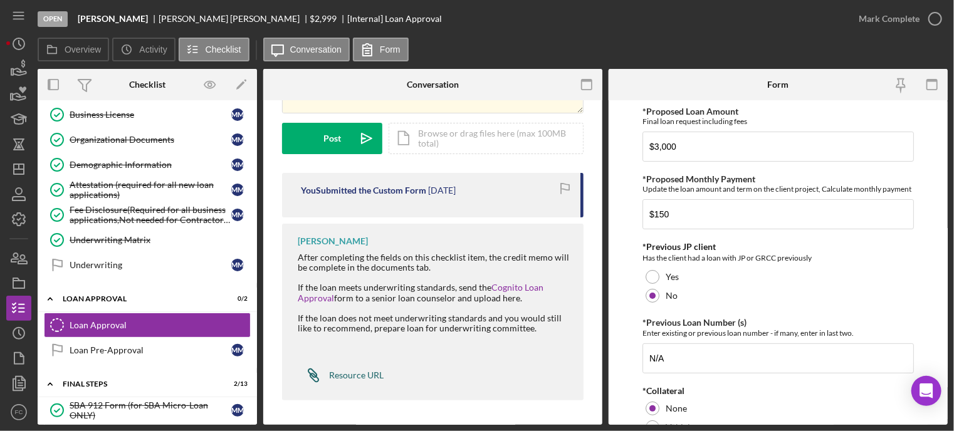
click at [339, 374] on div "Resource URL" at bounding box center [356, 376] width 55 height 10
drag, startPoint x: 145, startPoint y: 15, endPoint x: 202, endPoint y: 19, distance: 57.2
click at [202, 19] on div "[PERSON_NAME] [PERSON_NAME] $2,999 $2,999 [Internal] Loan Approval" at bounding box center [260, 19] width 364 height 10
copy div "[PERSON_NAME]"
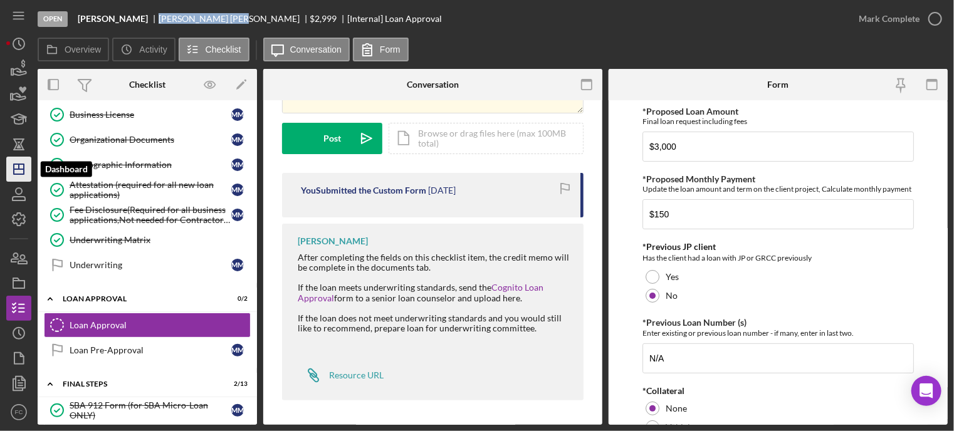
click at [21, 165] on icon "Icon/Dashboard" at bounding box center [18, 169] width 31 height 31
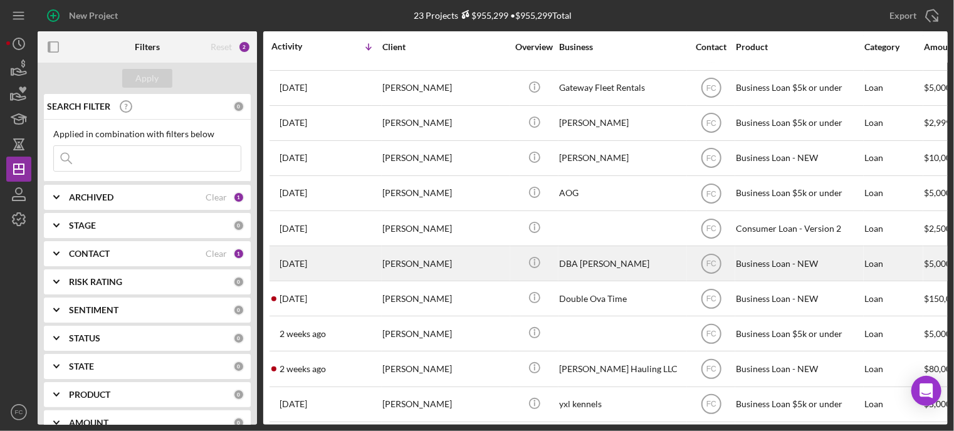
scroll to position [125, 0]
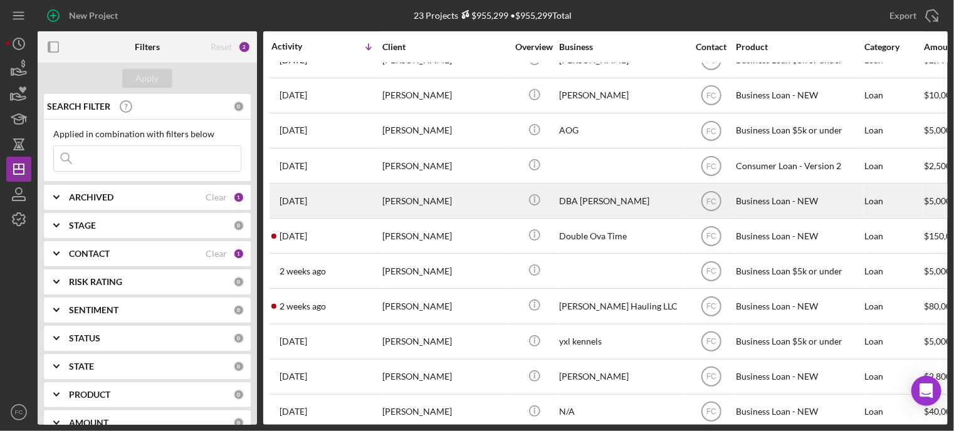
click at [360, 203] on div "[DATE] [PERSON_NAME]" at bounding box center [326, 200] width 110 height 33
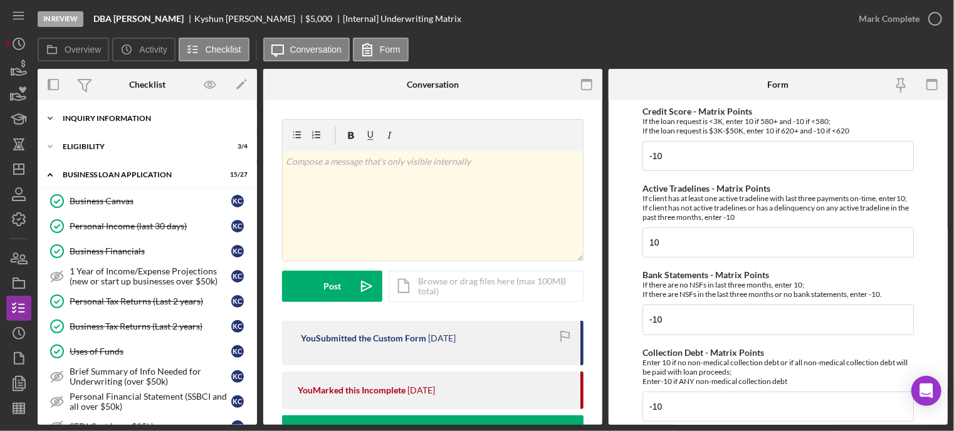
click at [110, 122] on div "INQUIRY INFORMATION" at bounding box center [152, 119] width 179 height 8
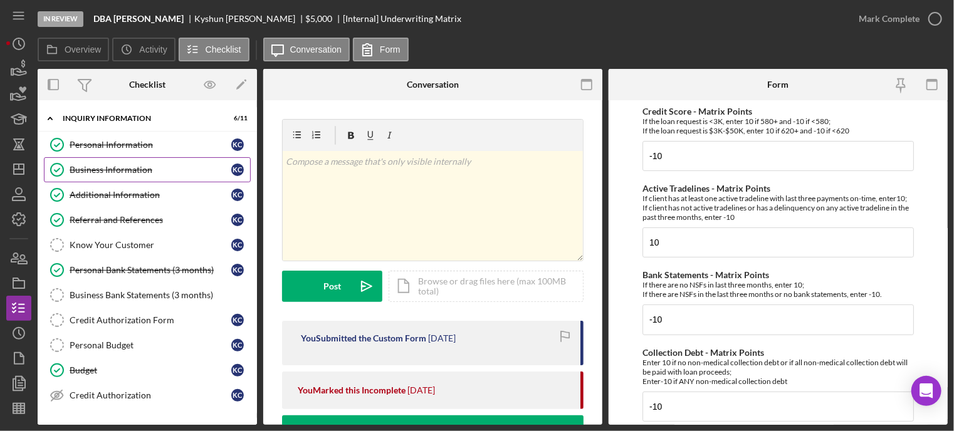
click at [96, 165] on div "Business Information" at bounding box center [151, 170] width 162 height 10
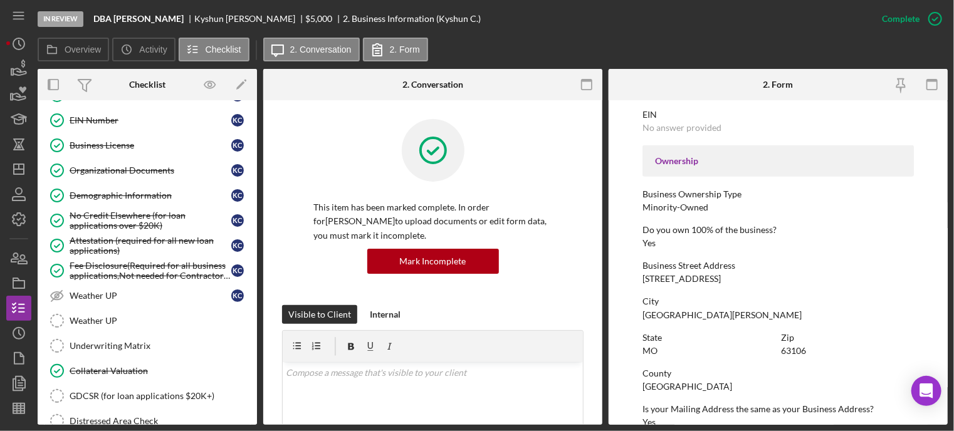
scroll to position [752, 0]
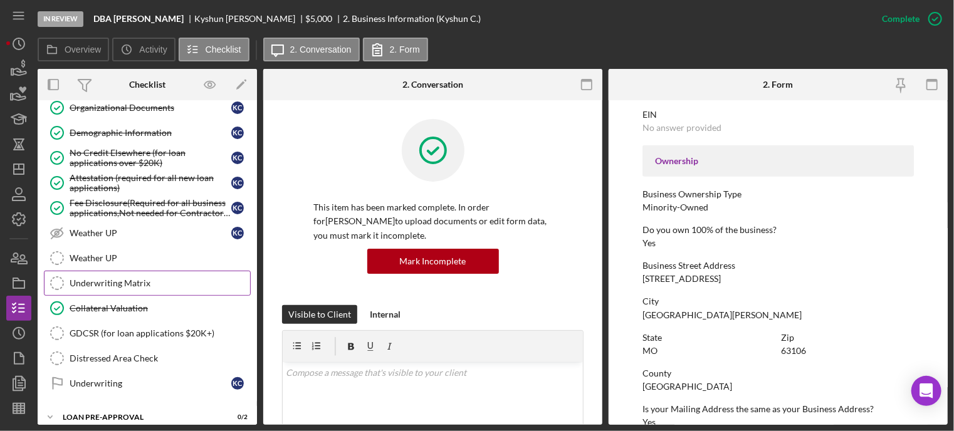
click at [140, 278] on div "Underwriting Matrix" at bounding box center [160, 283] width 181 height 10
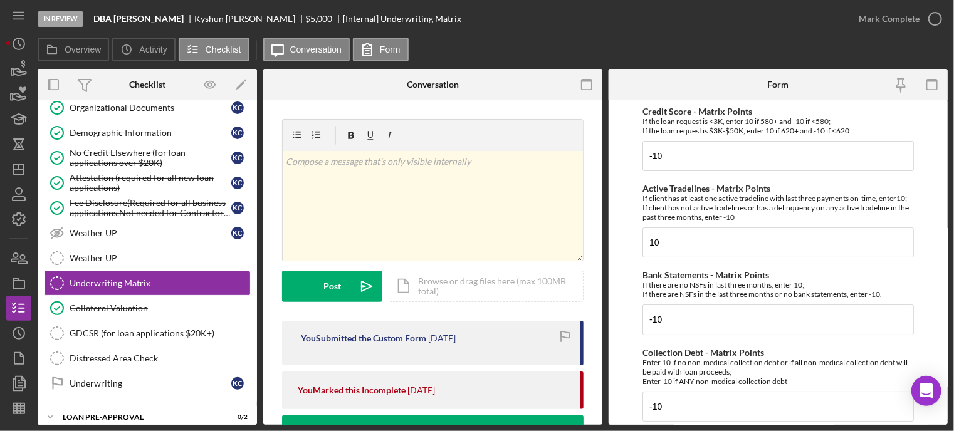
drag, startPoint x: 670, startPoint y: 249, endPoint x: 628, endPoint y: 208, distance: 59.0
click at [628, 208] on form "Credit Score - Matrix Points If the loan request is <3K, enter 10 if 580+ and -…" at bounding box center [778, 262] width 339 height 325
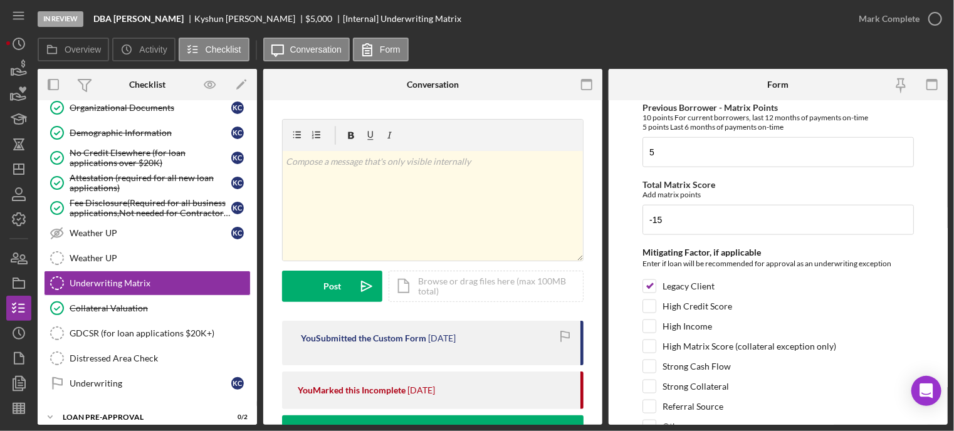
scroll to position [755, 0]
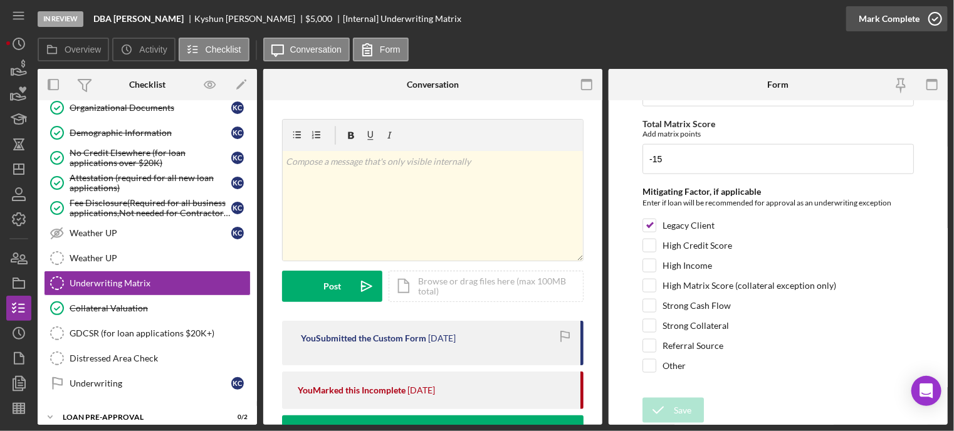
click at [938, 18] on icon "button" at bounding box center [935, 18] width 31 height 31
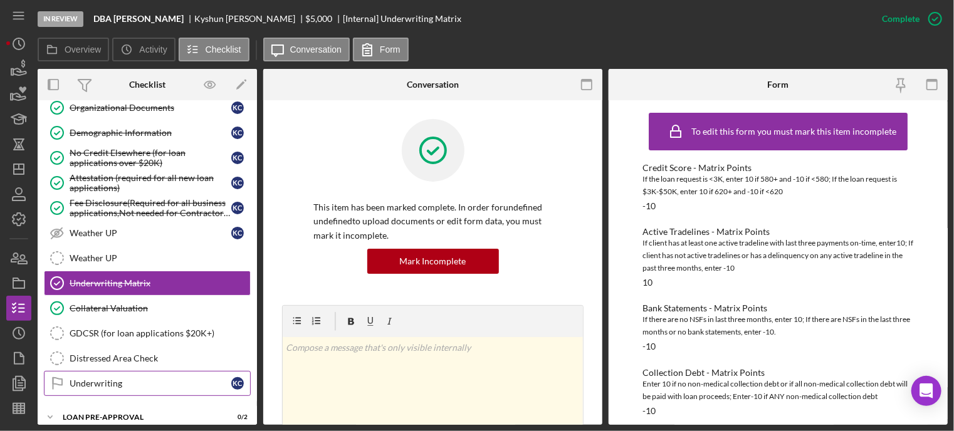
scroll to position [810, 0]
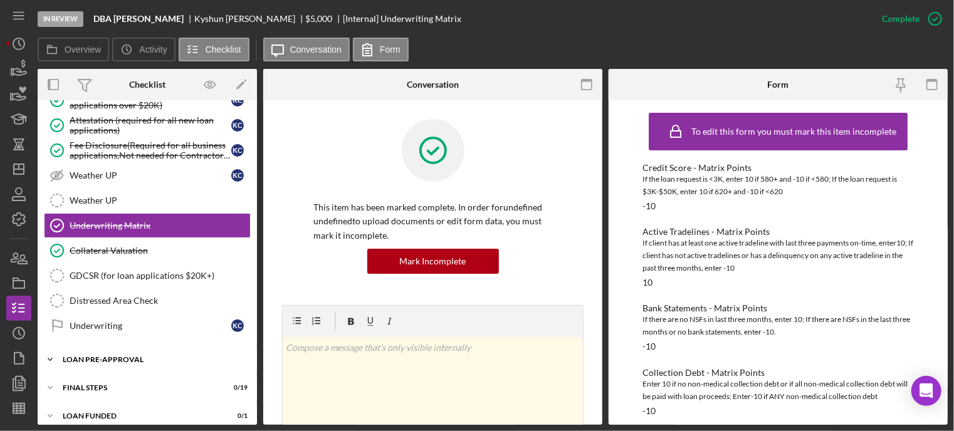
click at [112, 356] on div "LOAN PRE-APPROVAL" at bounding box center [152, 360] width 179 height 8
click at [100, 381] on div "Loan Approval" at bounding box center [160, 386] width 181 height 10
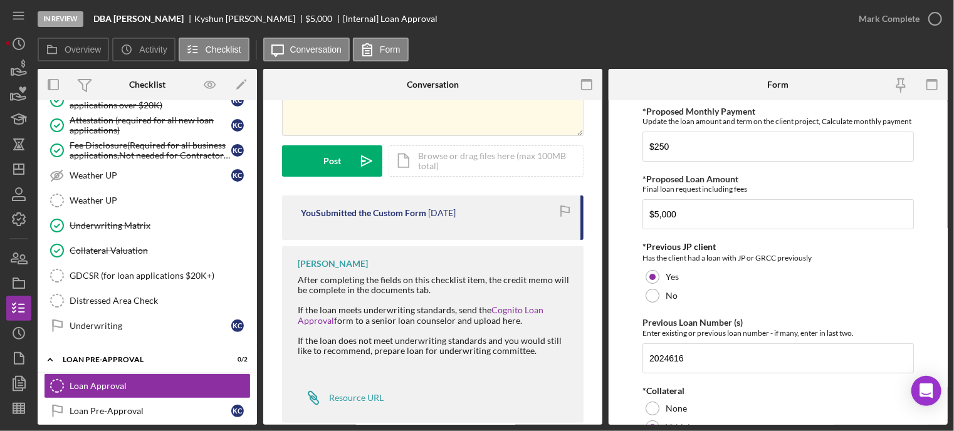
scroll to position [148, 0]
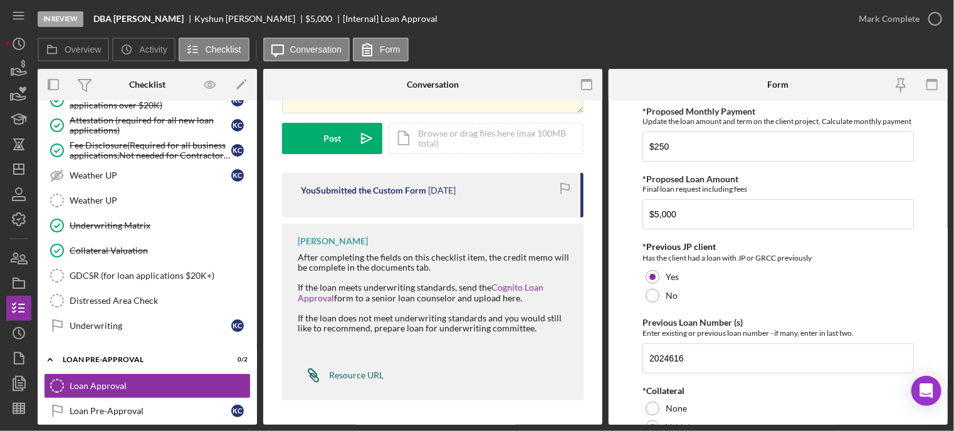
click at [336, 371] on div "Resource URL" at bounding box center [356, 376] width 55 height 10
drag, startPoint x: 221, startPoint y: 16, endPoint x: 313, endPoint y: 17, distance: 92.2
click at [306, 17] on div "[PERSON_NAME]" at bounding box center [250, 19] width 112 height 10
copy div "[PERSON_NAME]"
click at [135, 323] on link "Underwriting Underwriting K C" at bounding box center [147, 325] width 207 height 25
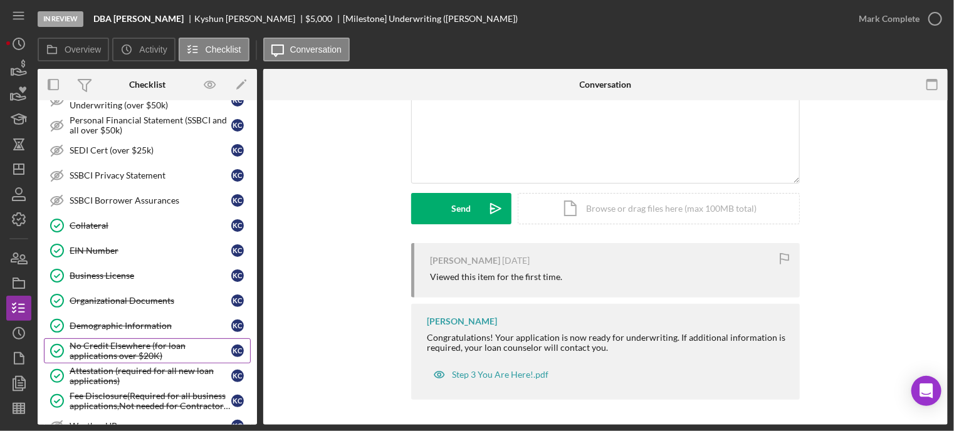
scroll to position [685, 0]
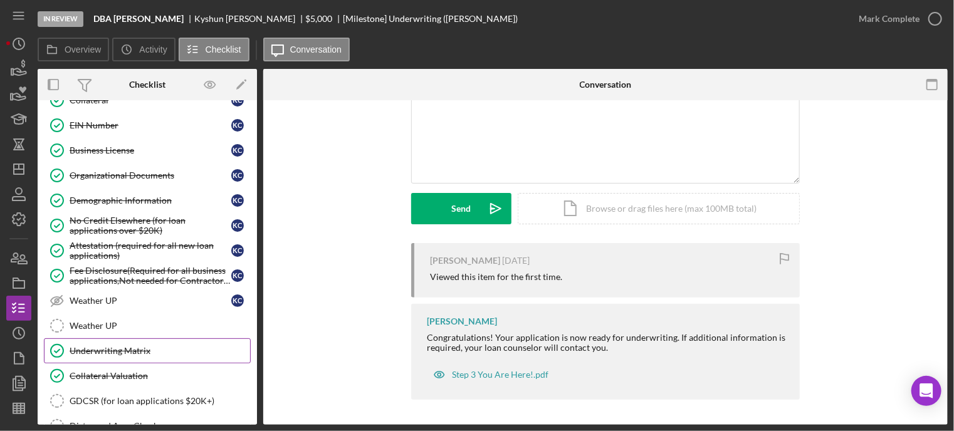
click at [130, 346] on div "Underwriting Matrix" at bounding box center [160, 351] width 181 height 10
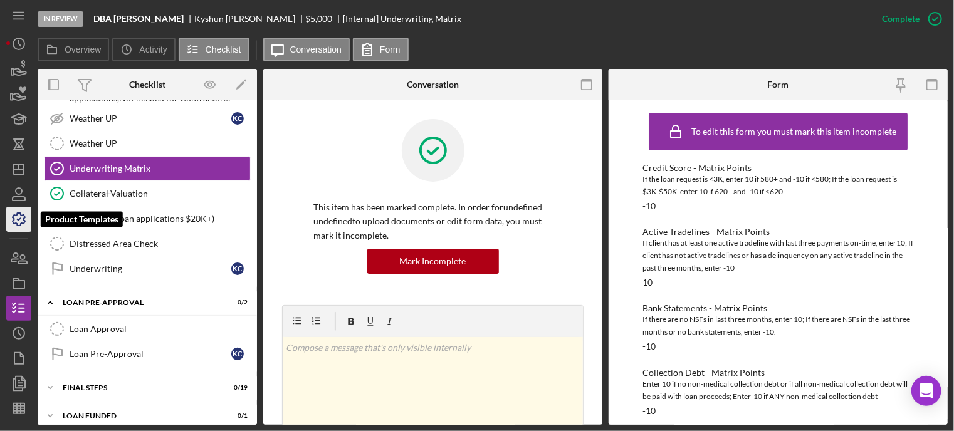
scroll to position [21, 0]
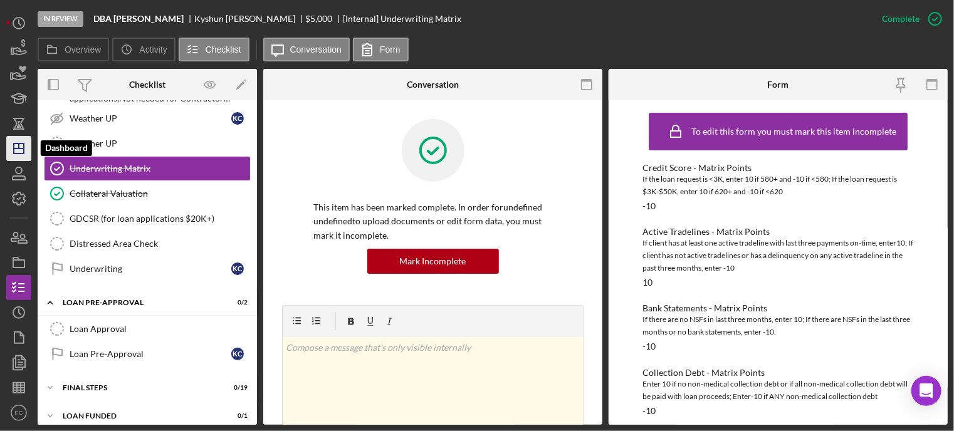
click at [15, 146] on icon "Icon/Dashboard" at bounding box center [18, 148] width 31 height 31
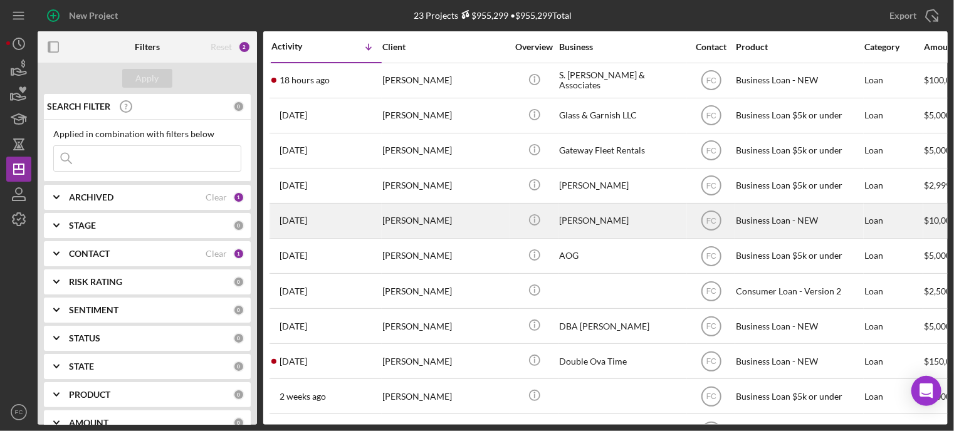
click at [379, 227] on div "[DATE] [PERSON_NAME]" at bounding box center [326, 220] width 110 height 33
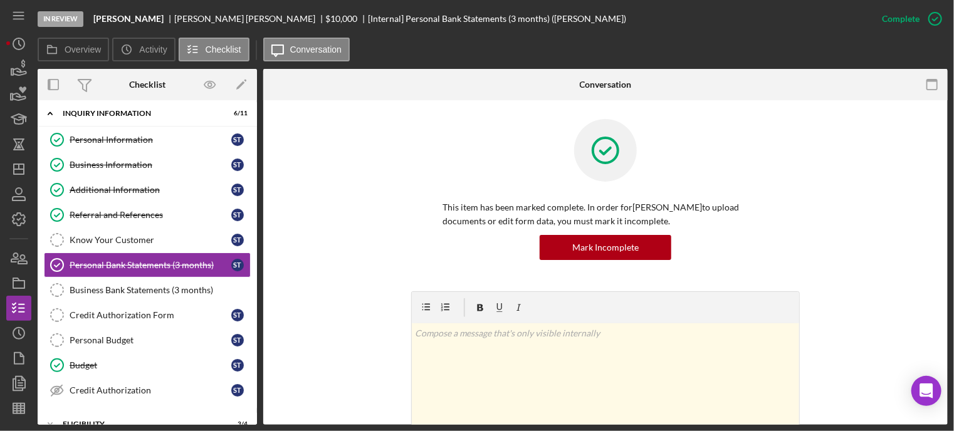
scroll to position [133, 0]
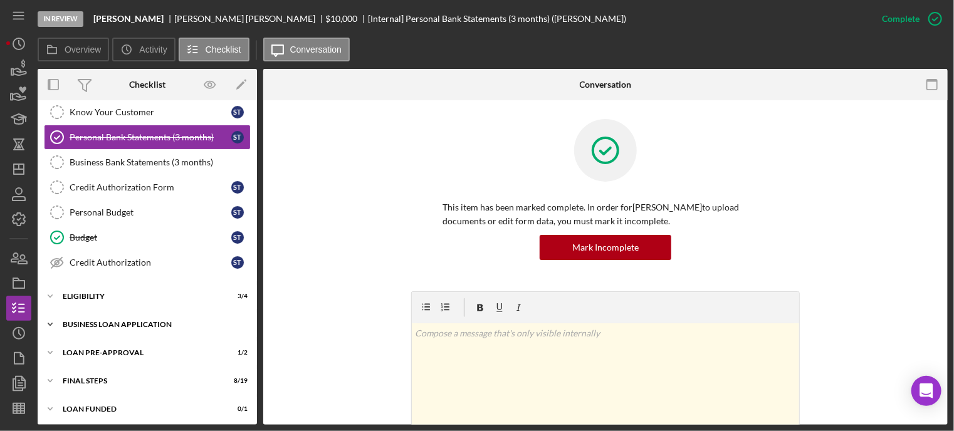
click at [75, 321] on div "BUSINESS LOAN APPLICATION" at bounding box center [152, 325] width 179 height 8
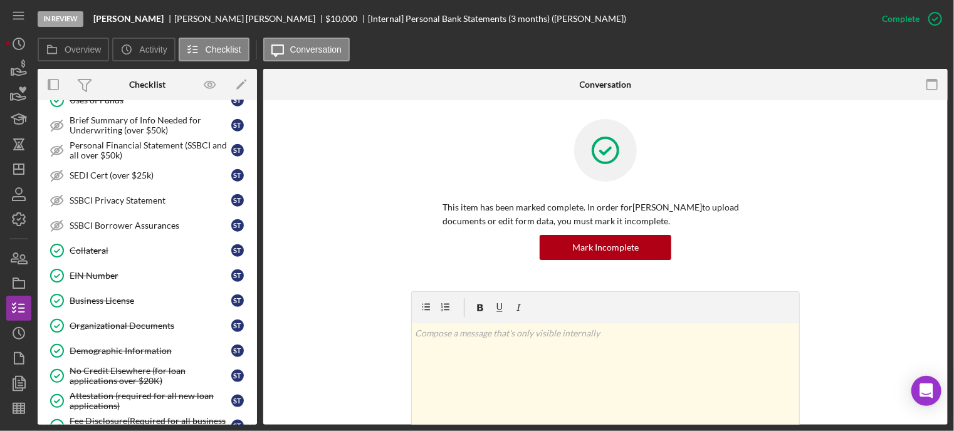
scroll to position [760, 0]
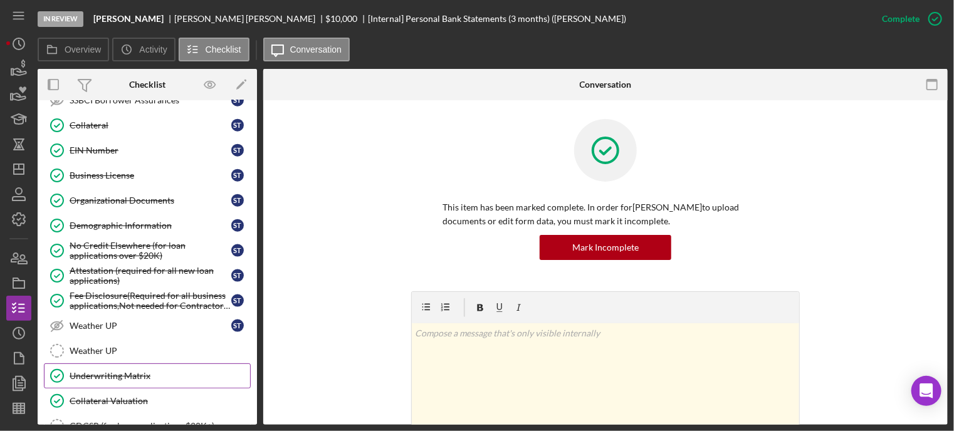
click at [91, 371] on div "Underwriting Matrix" at bounding box center [160, 376] width 181 height 10
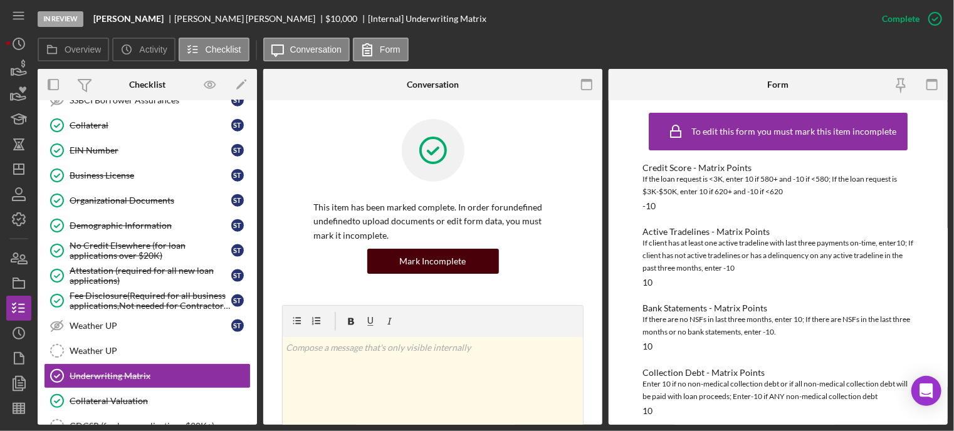
click at [429, 255] on div "Mark Incomplete" at bounding box center [433, 261] width 66 height 25
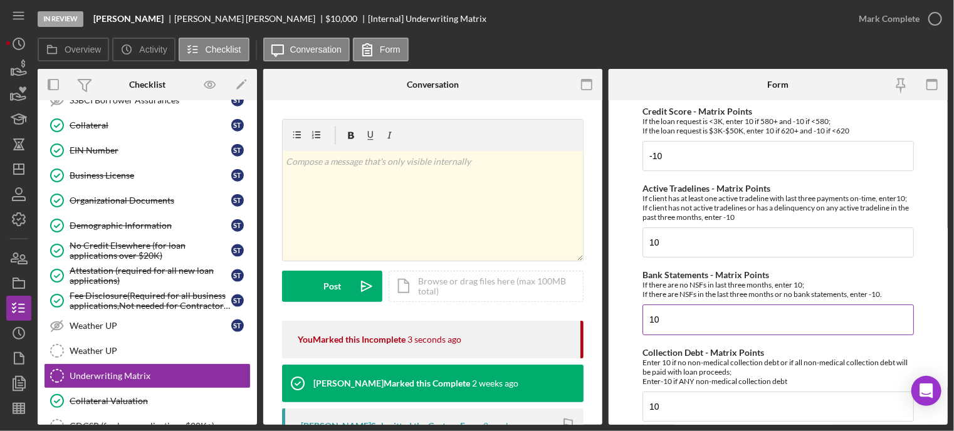
click at [670, 334] on input "10" at bounding box center [778, 320] width 271 height 30
type input "1"
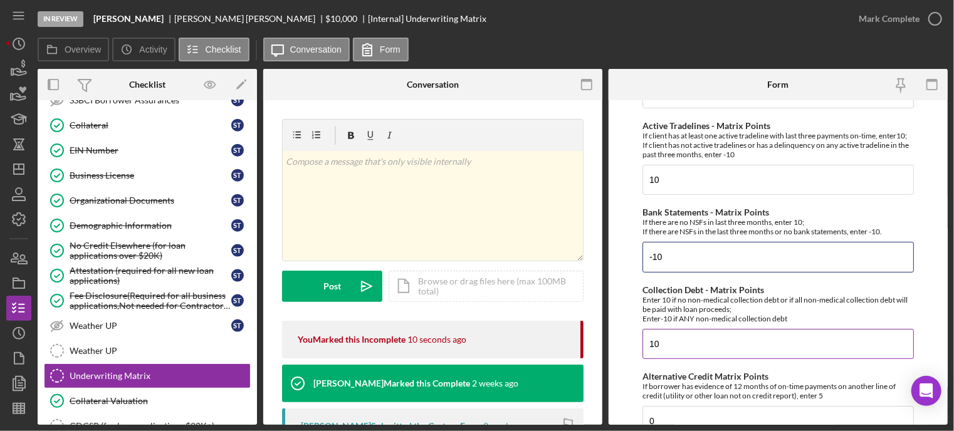
type input "-10"
click at [670, 348] on input "10" at bounding box center [778, 344] width 271 height 30
type input "1"
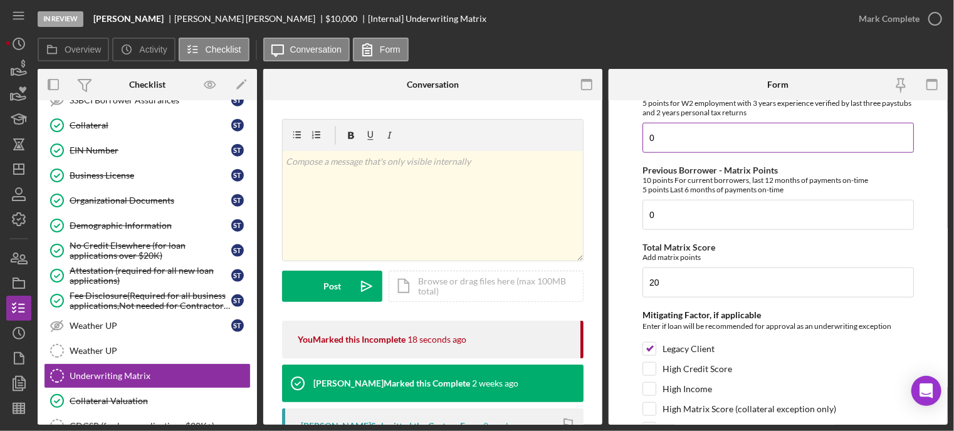
scroll to position [690, 0]
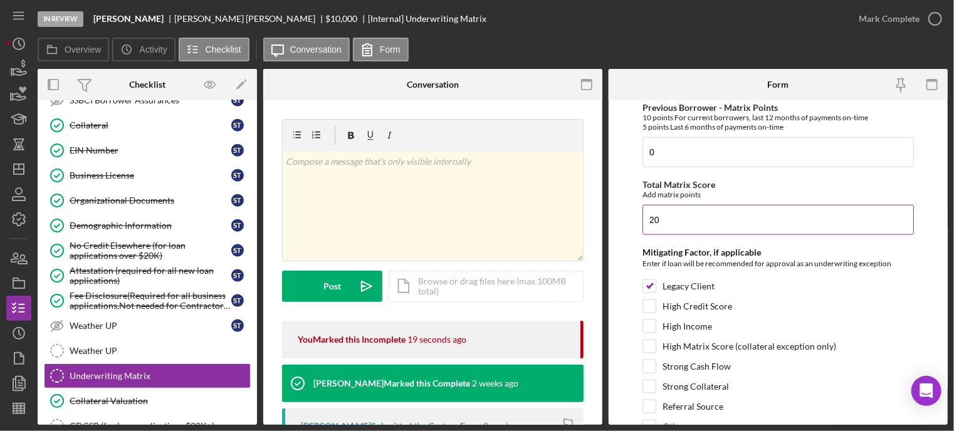
type input "-10"
click at [670, 216] on input "20" at bounding box center [778, 220] width 271 height 30
type input "2"
click at [674, 157] on input "0" at bounding box center [778, 152] width 271 height 30
type input "5"
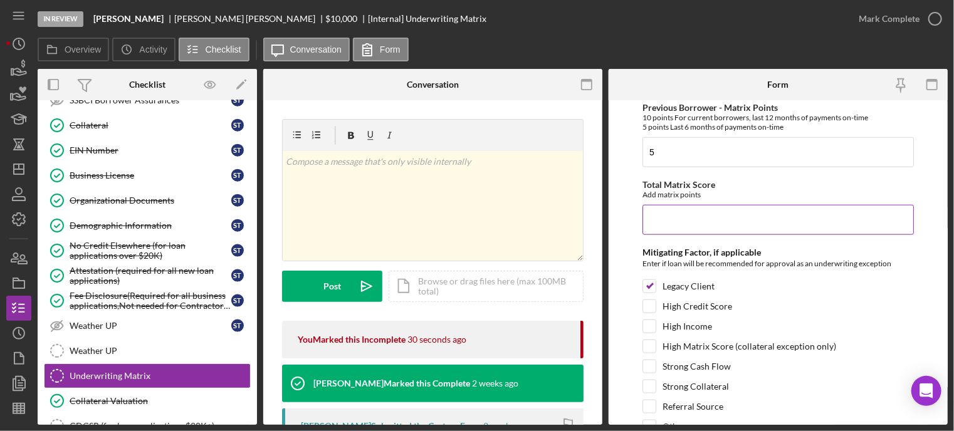
click at [680, 223] on input "Total Matrix Score" at bounding box center [778, 220] width 271 height 30
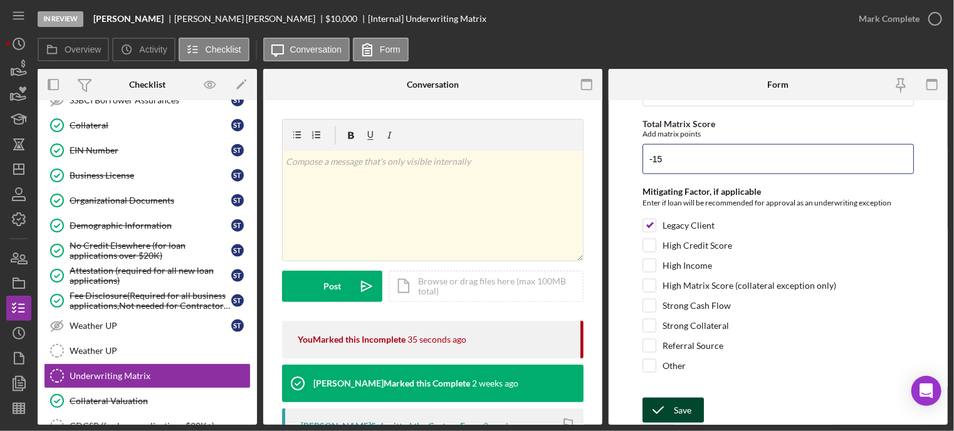
type input "-15"
click at [663, 409] on icon "submit" at bounding box center [658, 410] width 31 height 31
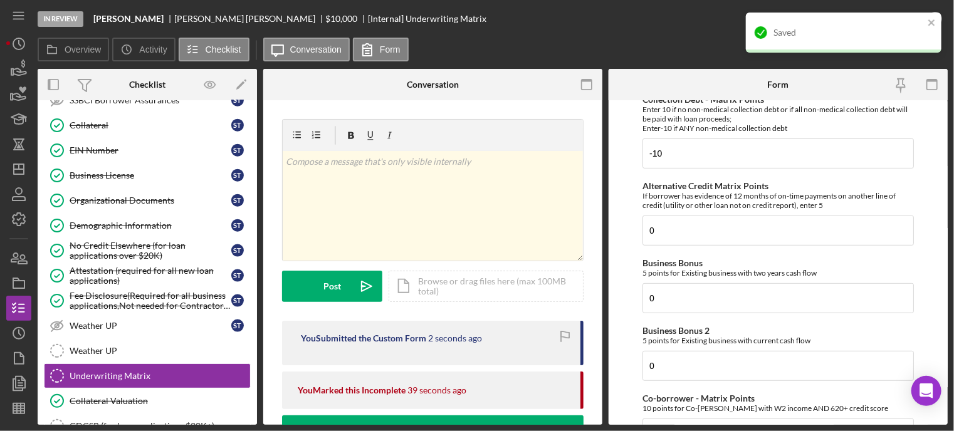
scroll to position [0, 0]
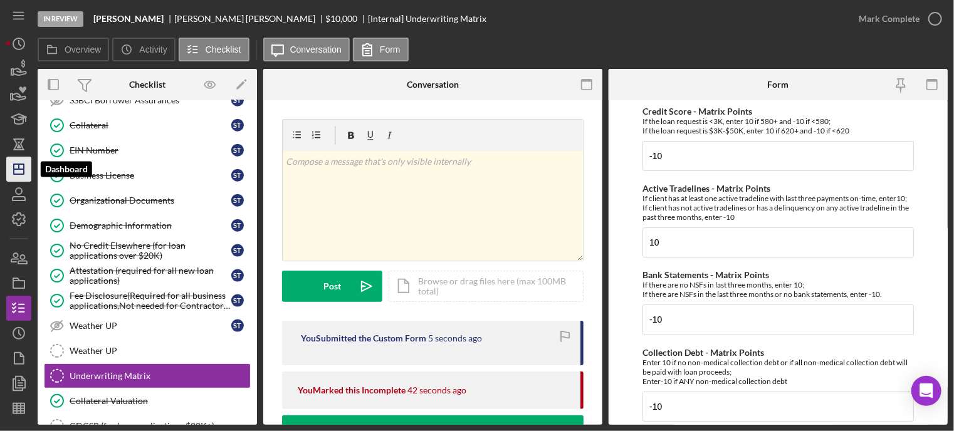
click at [23, 174] on polygon "button" at bounding box center [19, 169] width 10 height 10
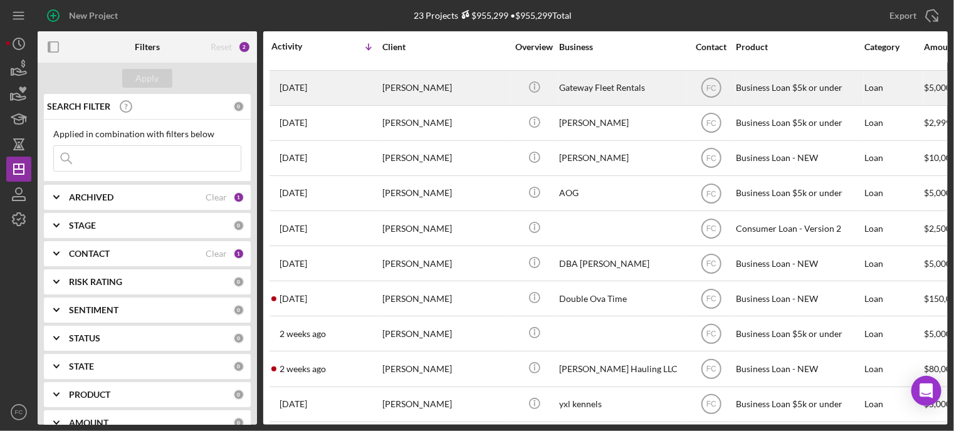
scroll to position [125, 0]
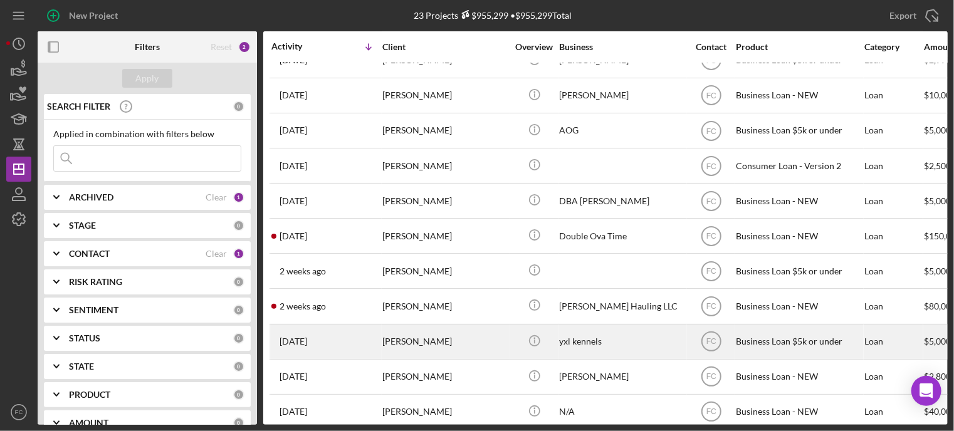
click at [418, 336] on div "[PERSON_NAME]" at bounding box center [444, 341] width 125 height 33
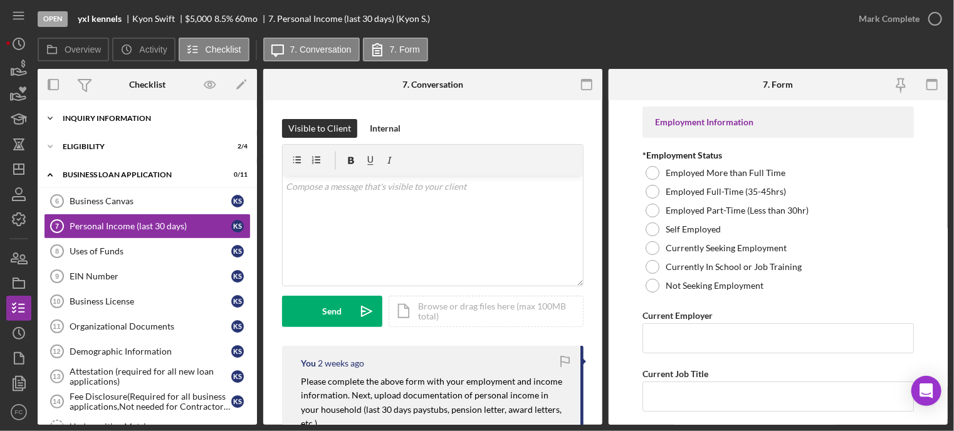
click at [138, 122] on div "Icon/Expander INQUIRY INFORMATION 4 / 11" at bounding box center [147, 118] width 219 height 25
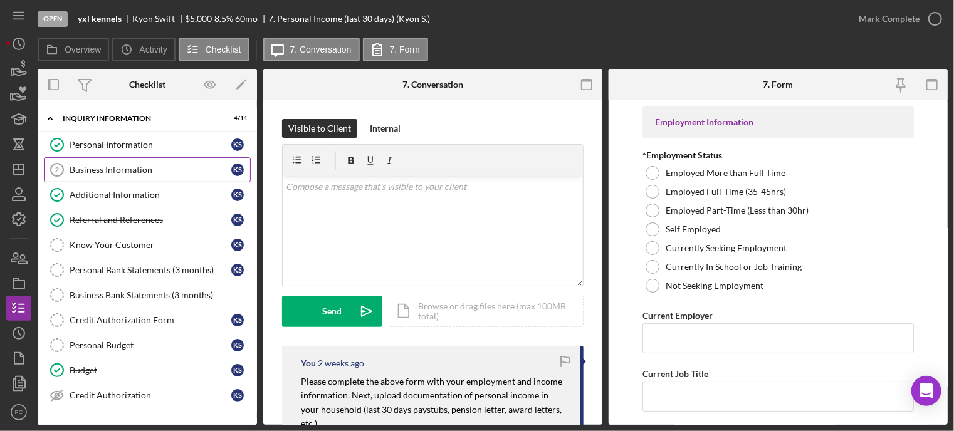
click at [118, 162] on link "Business Information 2 Business Information K S" at bounding box center [147, 169] width 207 height 25
